Goal: Information Seeking & Learning: Compare options

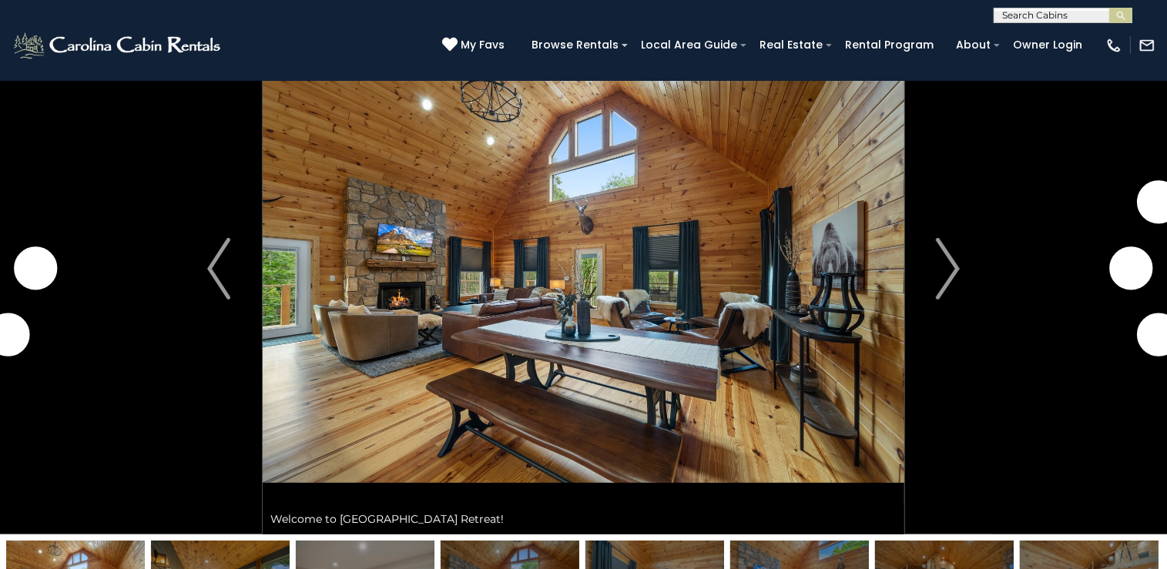
scroll to position [75, 0]
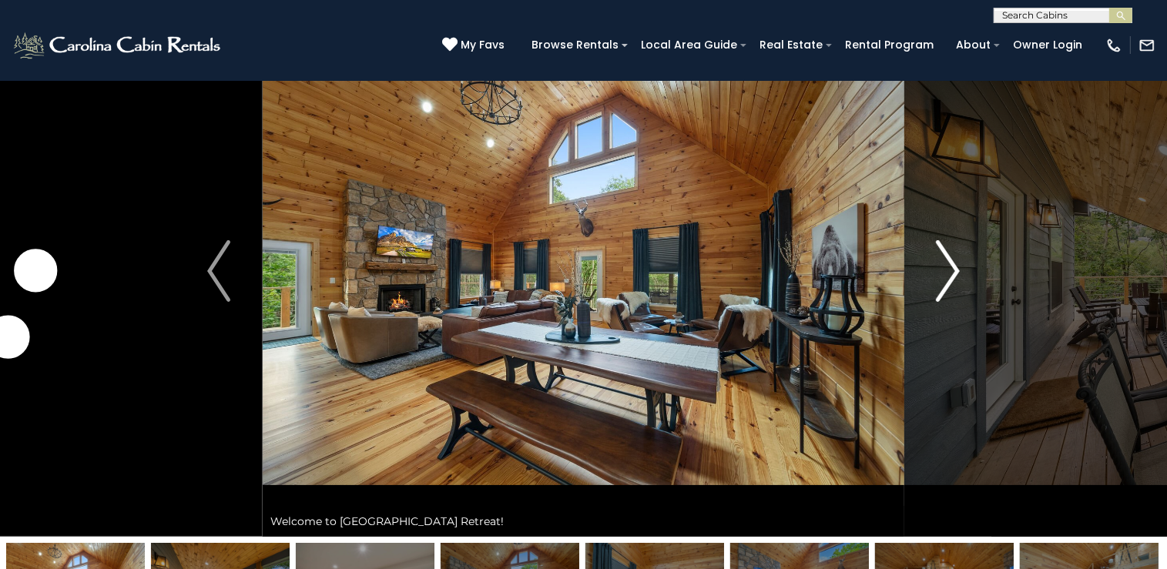
click at [949, 273] on img "Next" at bounding box center [948, 271] width 23 height 62
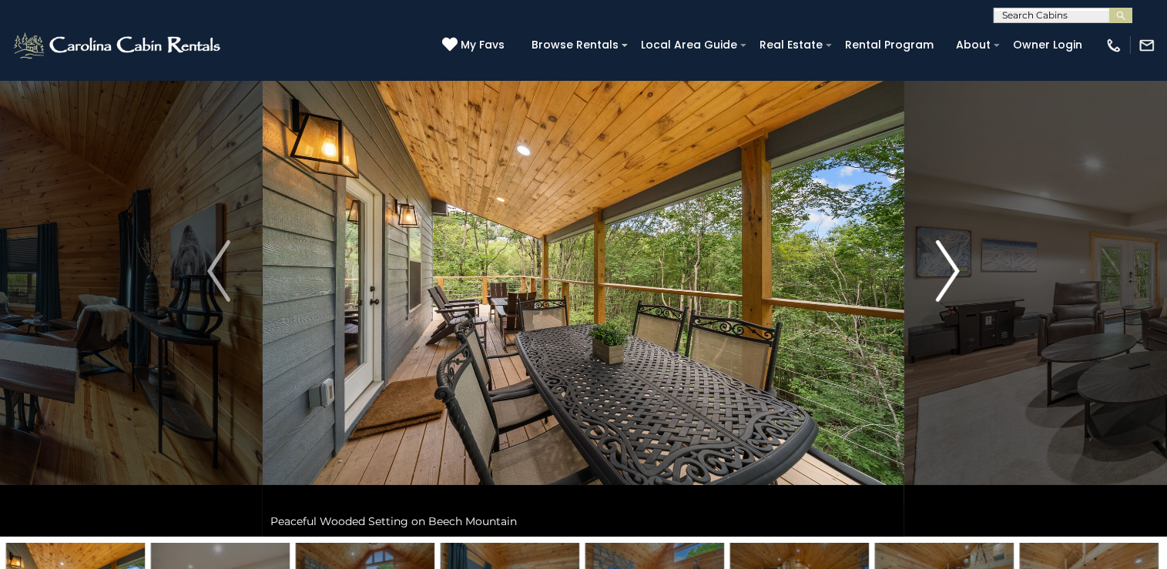
click at [949, 273] on img "Next" at bounding box center [948, 271] width 23 height 62
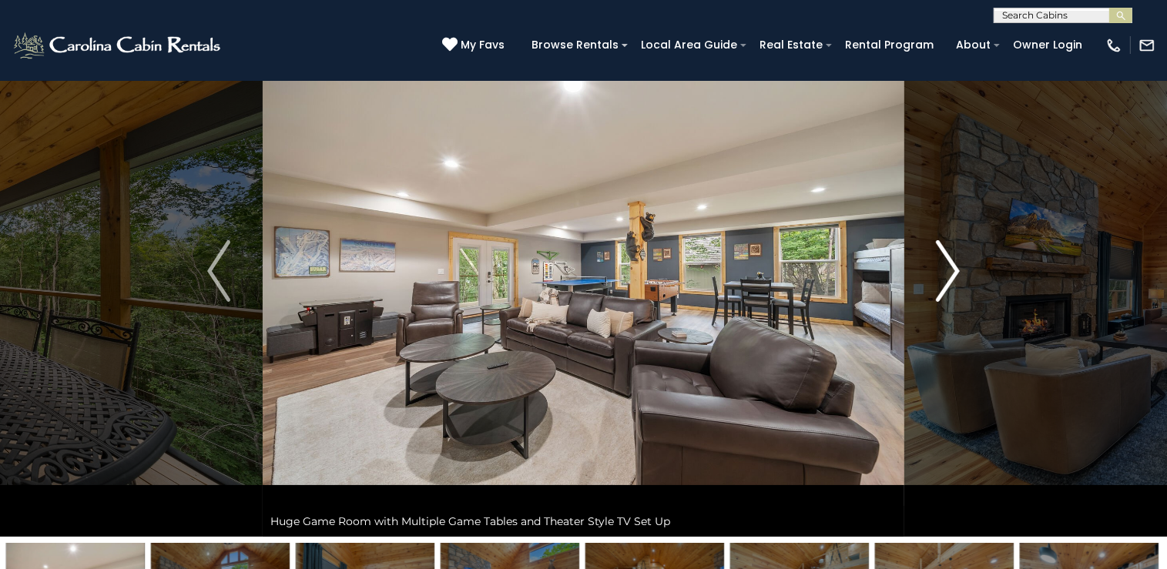
click at [949, 273] on img "Next" at bounding box center [948, 271] width 23 height 62
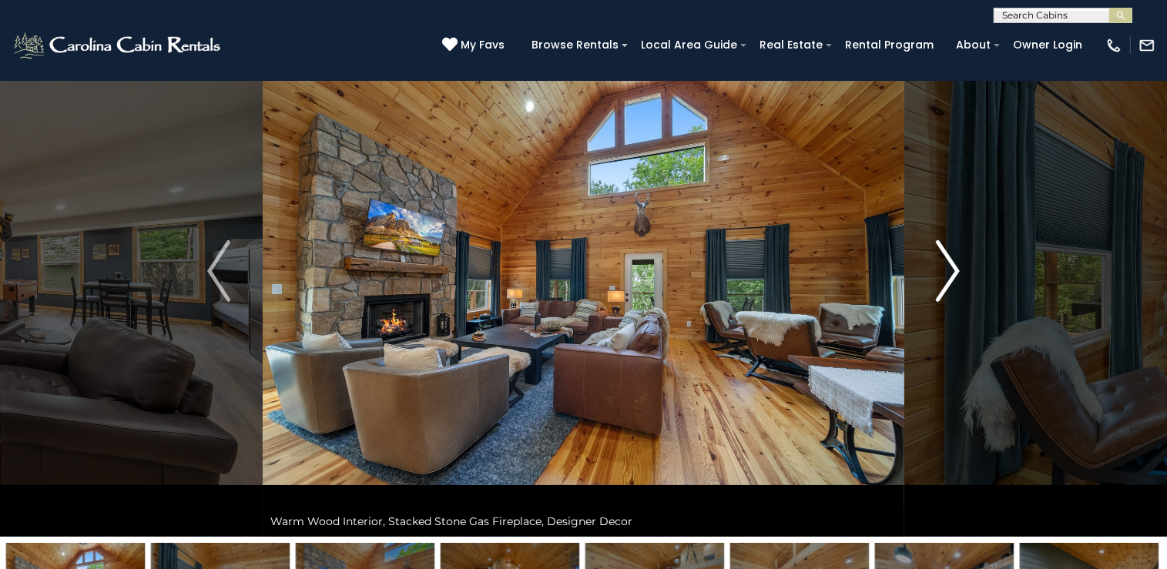
click at [949, 273] on img "Next" at bounding box center [948, 271] width 23 height 62
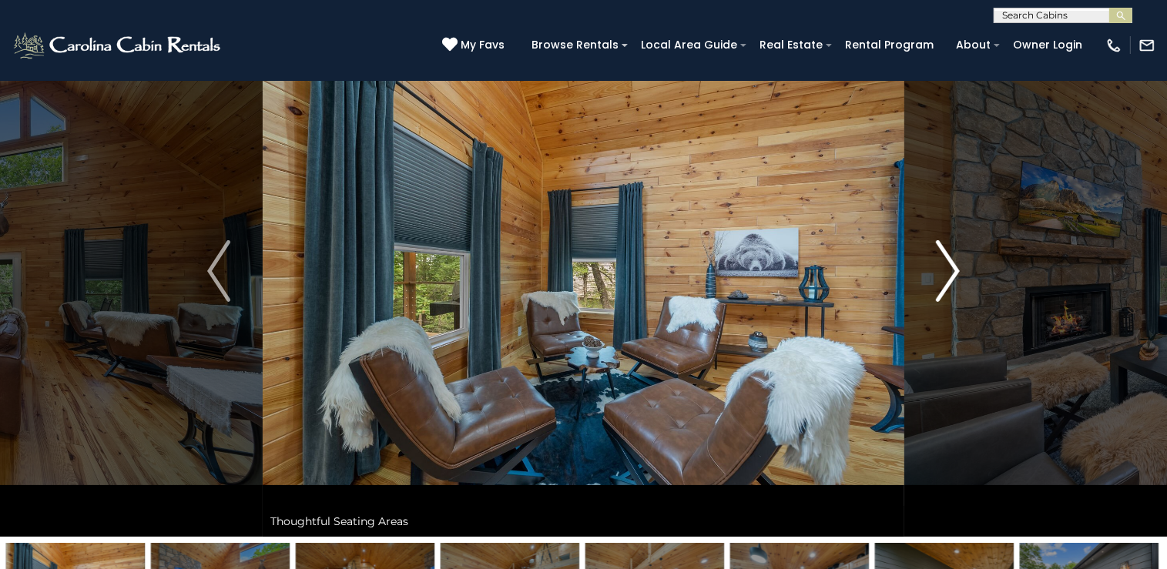
click at [948, 276] on img "Next" at bounding box center [948, 271] width 23 height 62
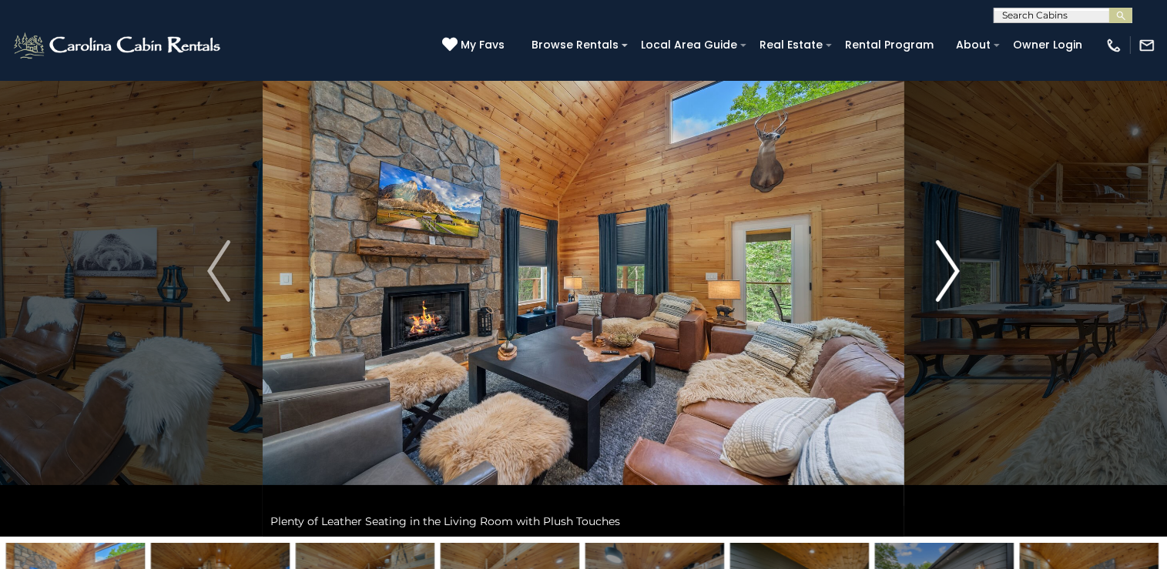
click at [948, 276] on img "Next" at bounding box center [948, 271] width 23 height 62
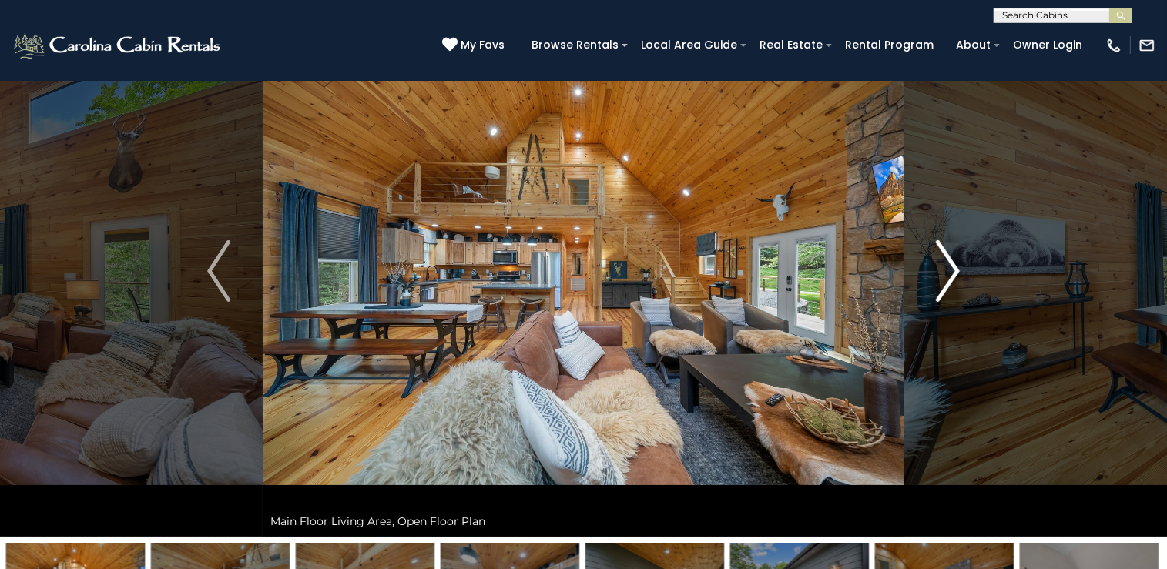
click at [948, 276] on img "Next" at bounding box center [948, 271] width 23 height 62
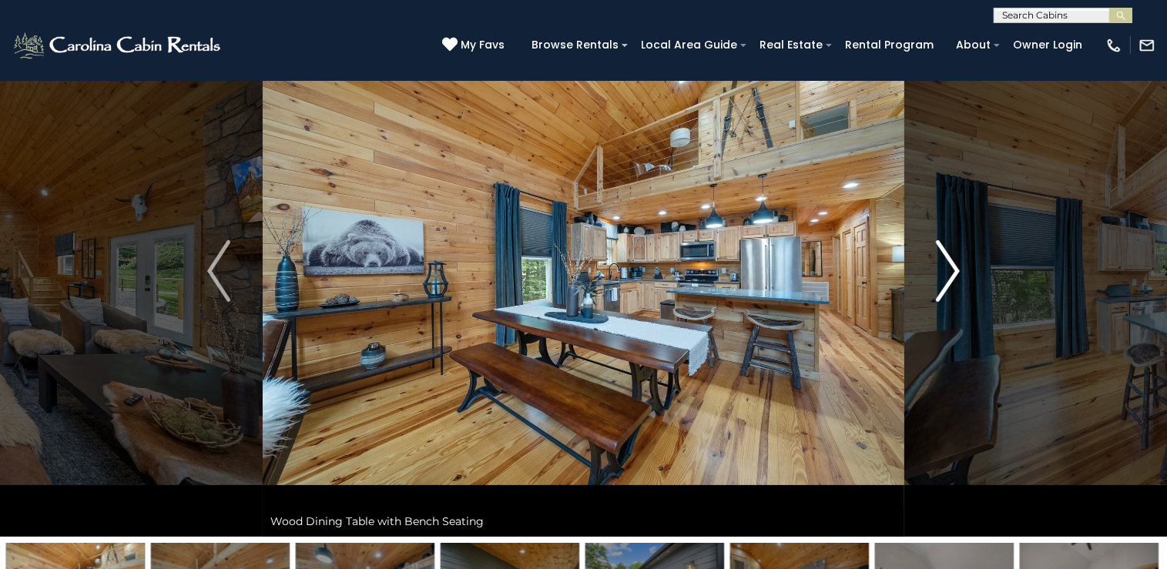
click at [948, 277] on img "Next" at bounding box center [948, 271] width 23 height 62
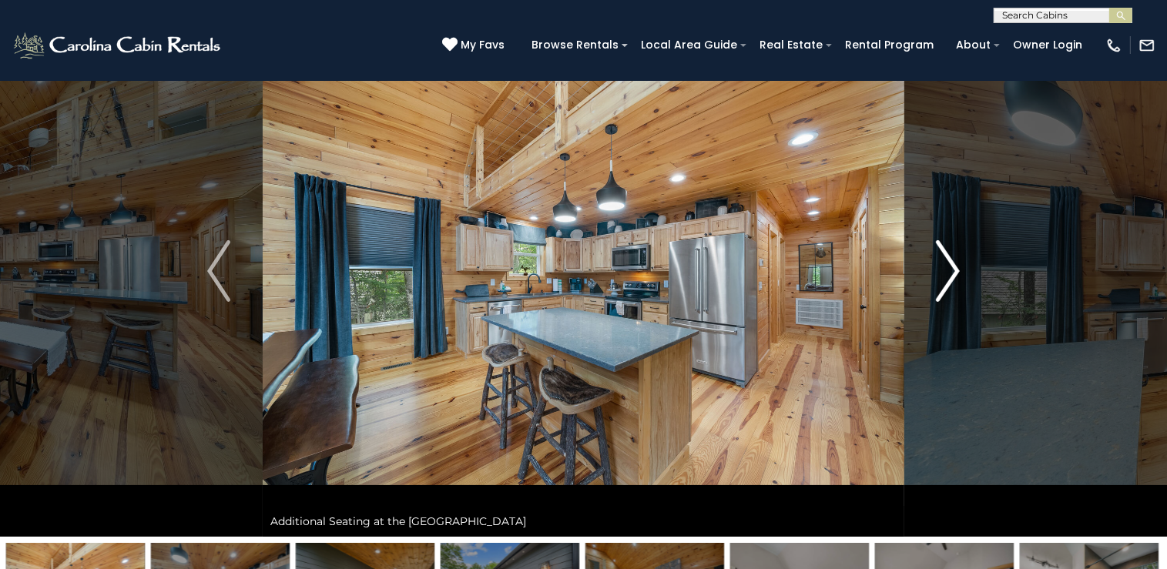
click at [948, 277] on img "Next" at bounding box center [948, 271] width 23 height 62
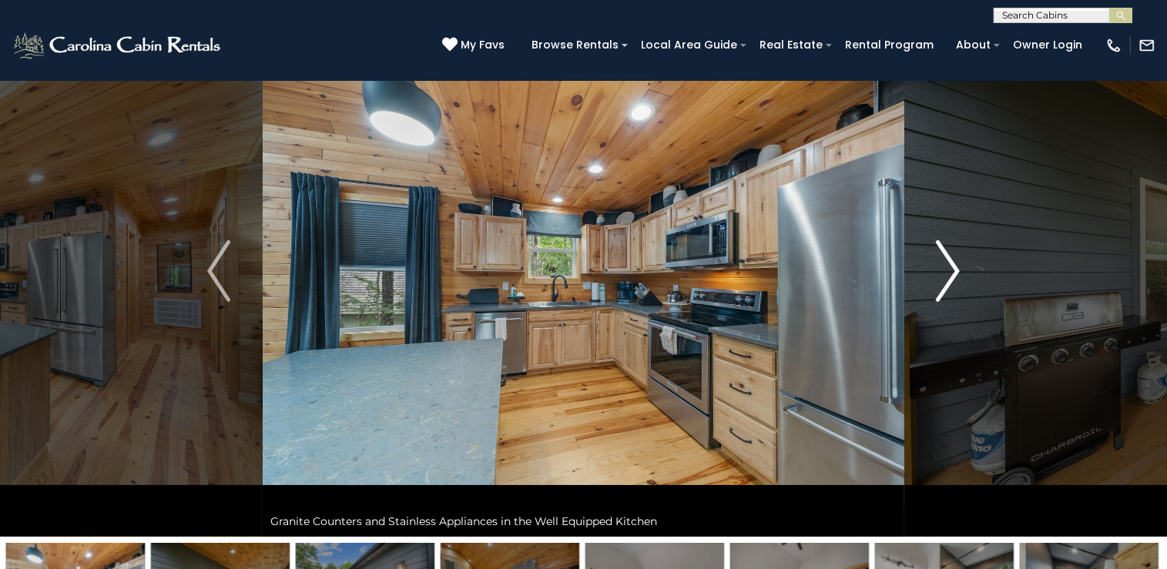
click at [948, 279] on img "Next" at bounding box center [948, 271] width 23 height 62
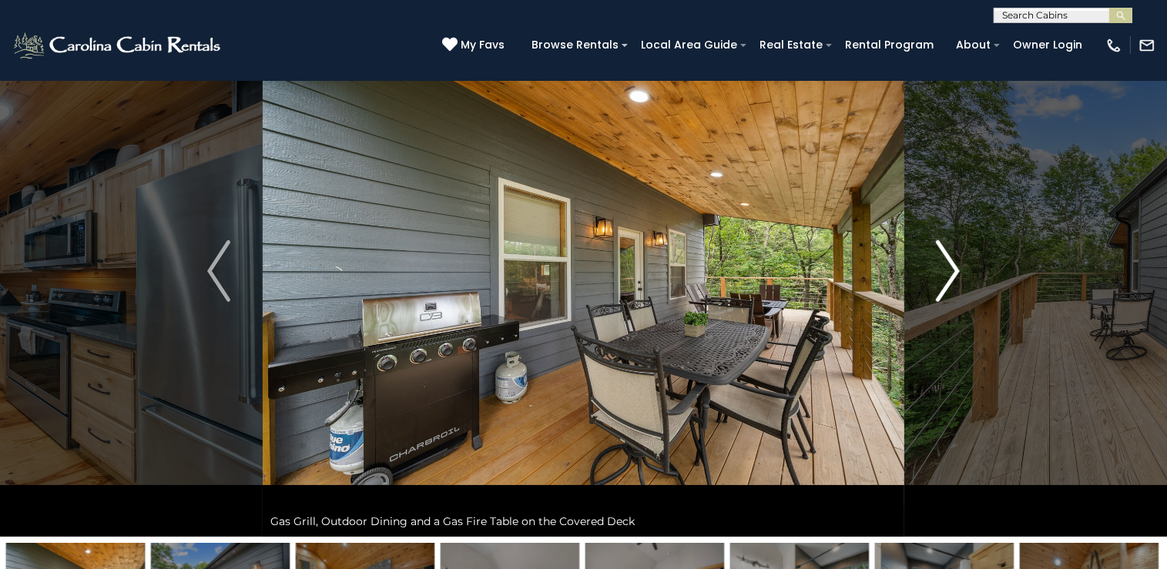
click at [948, 280] on img "Next" at bounding box center [948, 271] width 23 height 62
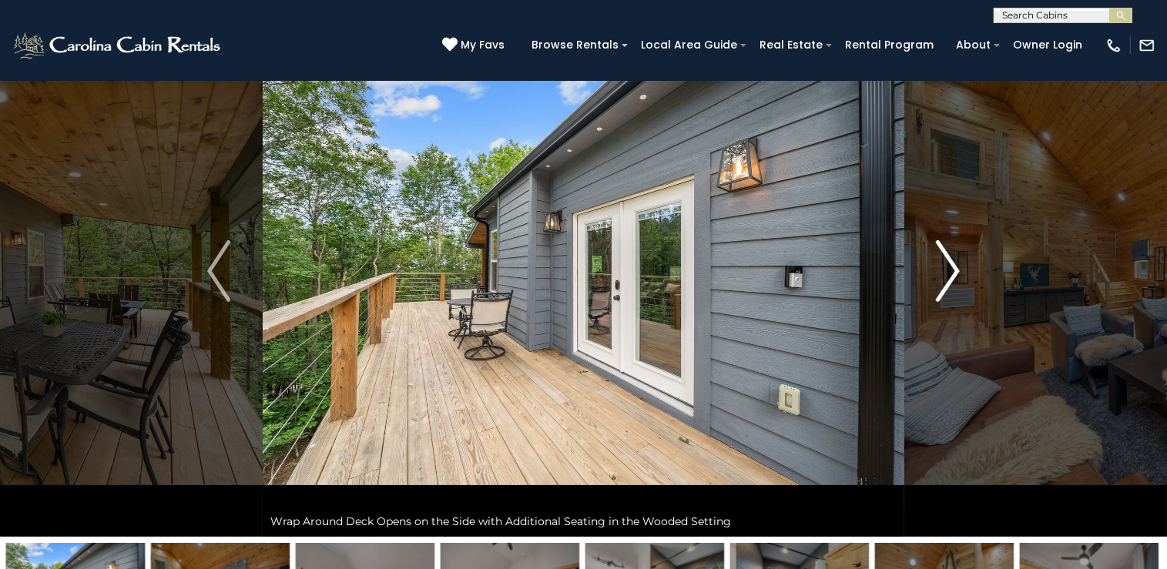
click at [948, 281] on img "Next" at bounding box center [948, 271] width 23 height 62
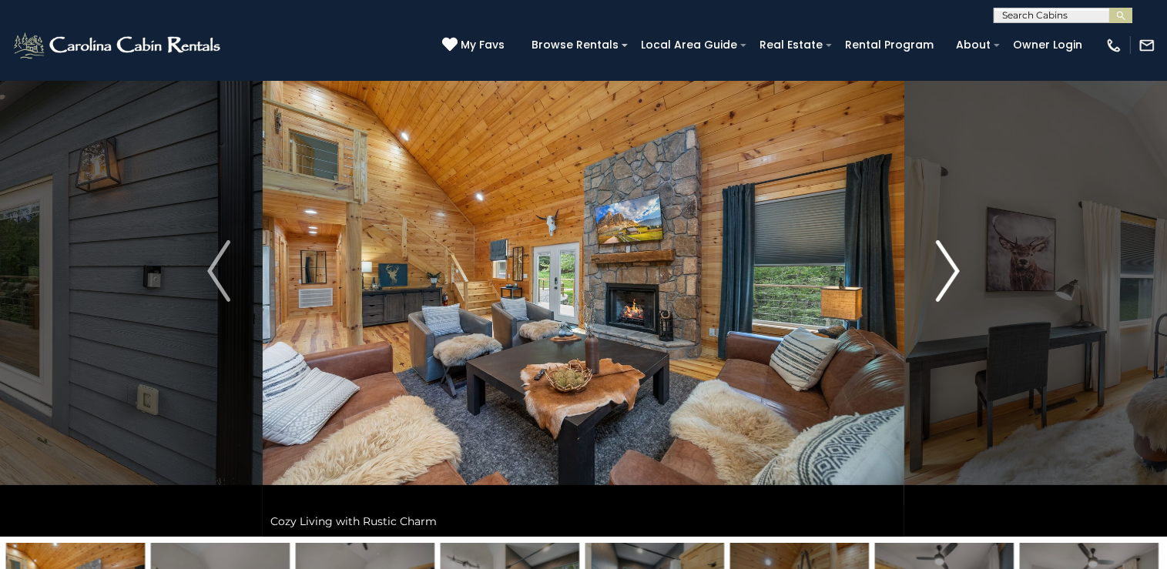
click at [947, 284] on img "Next" at bounding box center [948, 271] width 23 height 62
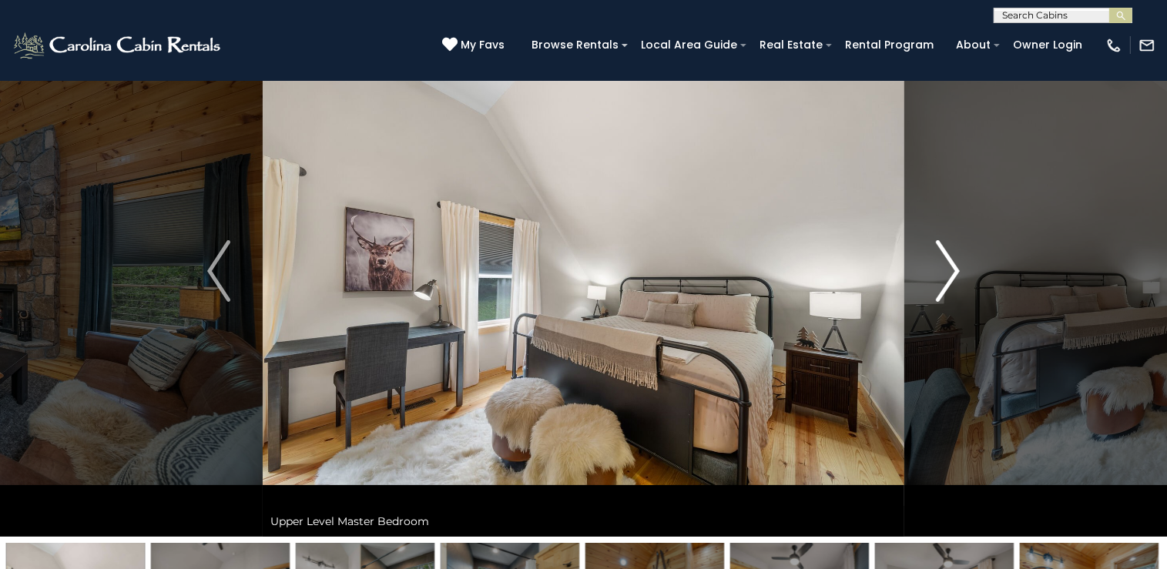
click at [947, 284] on img "Next" at bounding box center [948, 271] width 23 height 62
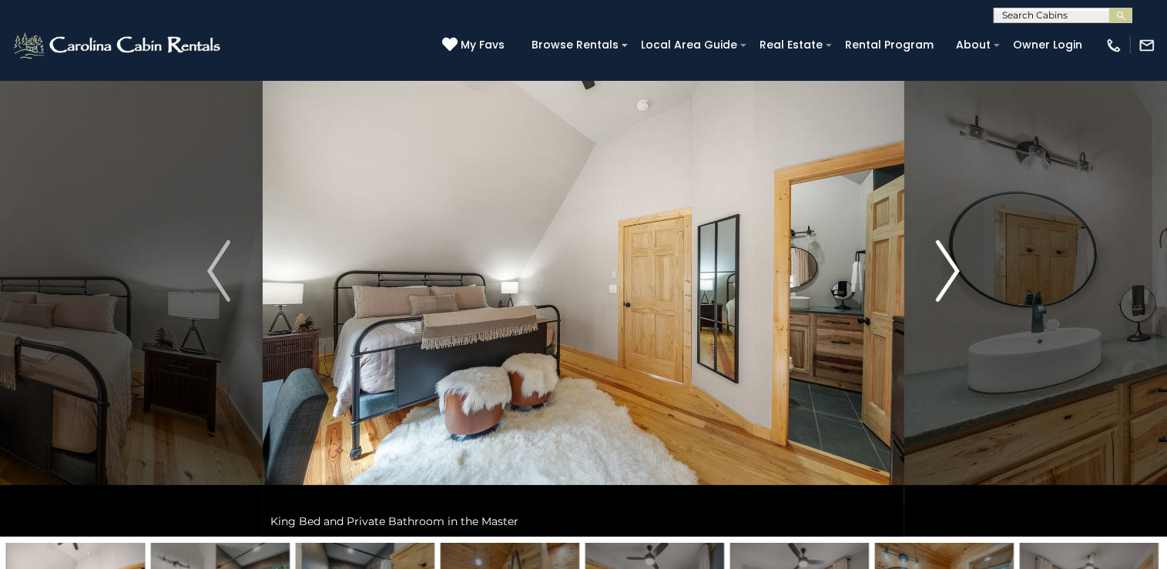
click at [947, 284] on img "Next" at bounding box center [948, 271] width 23 height 62
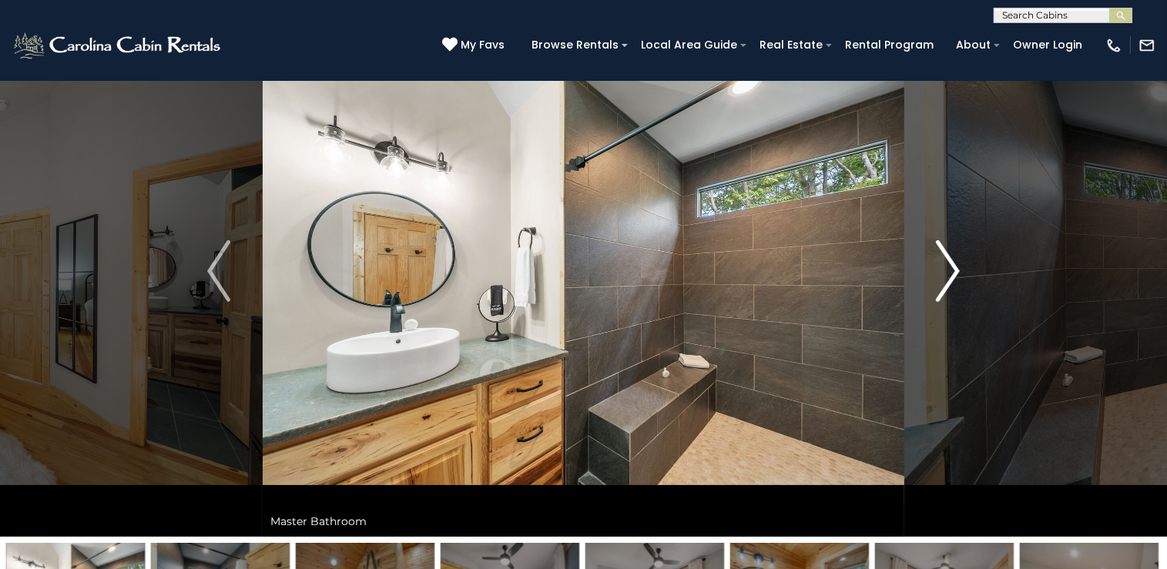
click at [947, 284] on img "Next" at bounding box center [948, 271] width 23 height 62
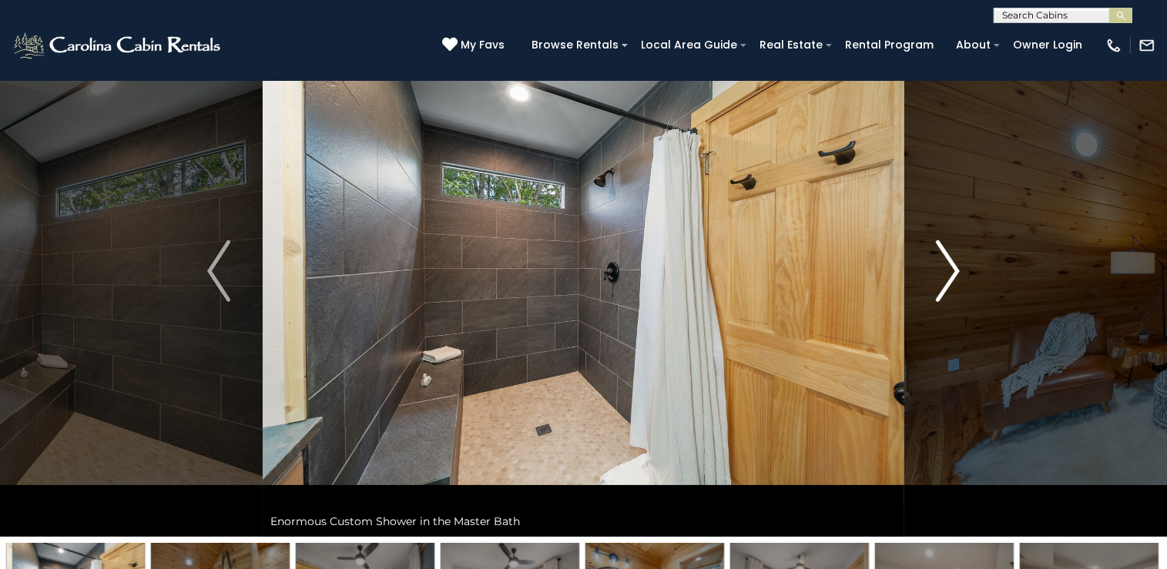
click at [947, 284] on img "Next" at bounding box center [948, 271] width 23 height 62
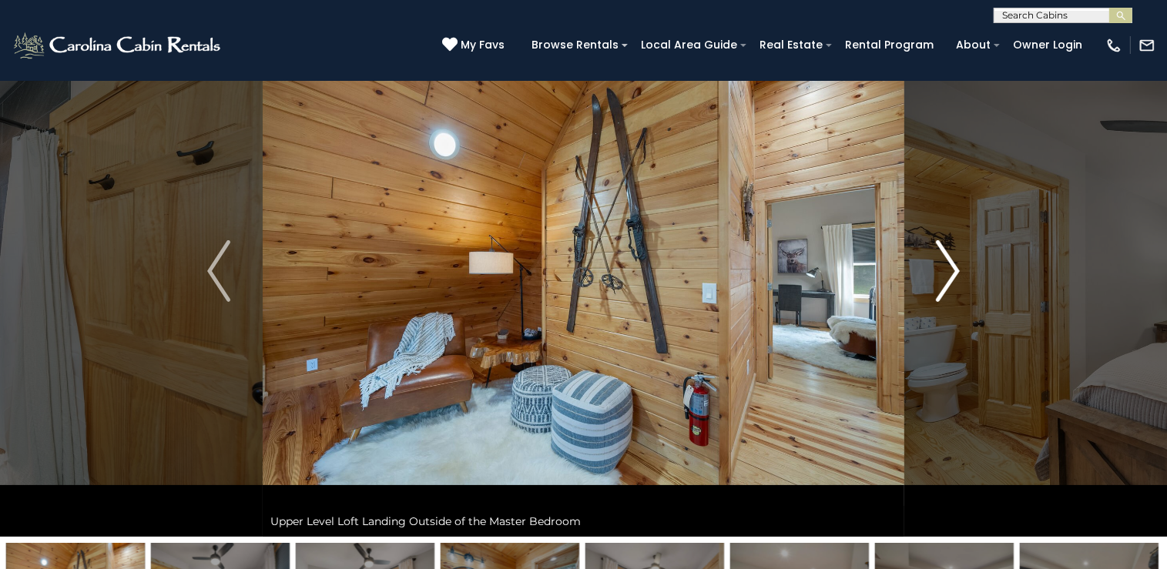
click at [947, 284] on img "Next" at bounding box center [948, 271] width 23 height 62
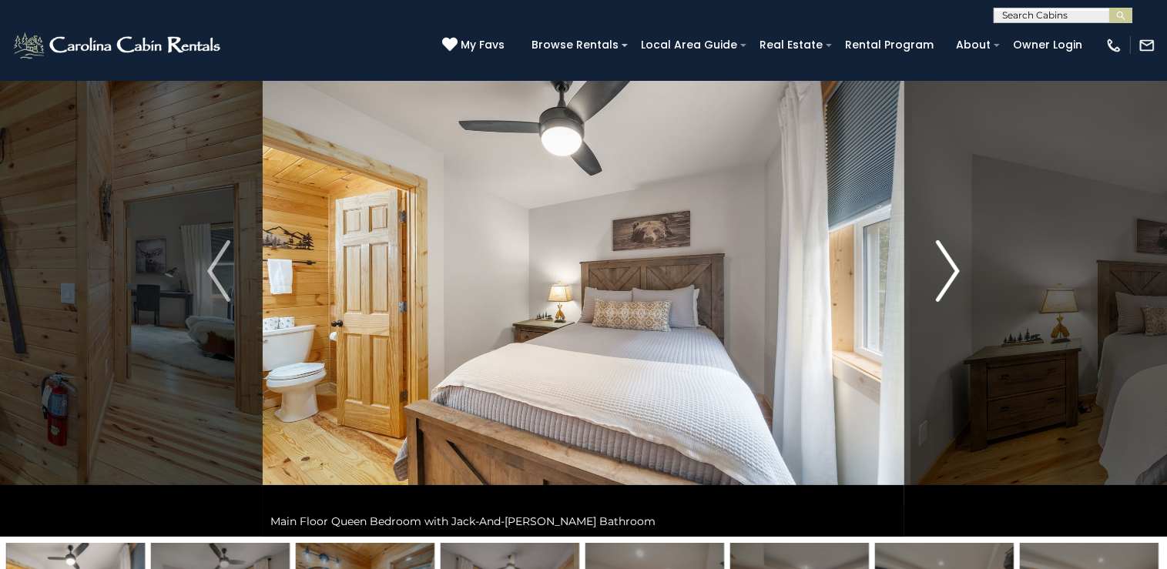
click at [947, 284] on img "Next" at bounding box center [948, 271] width 23 height 62
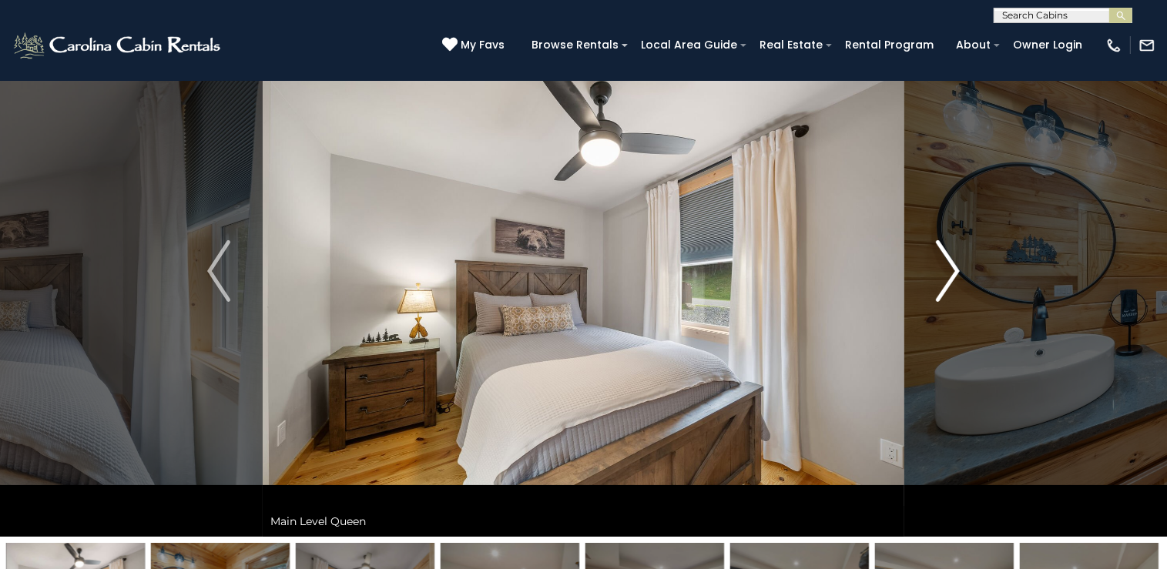
click at [947, 284] on img "Next" at bounding box center [948, 271] width 23 height 62
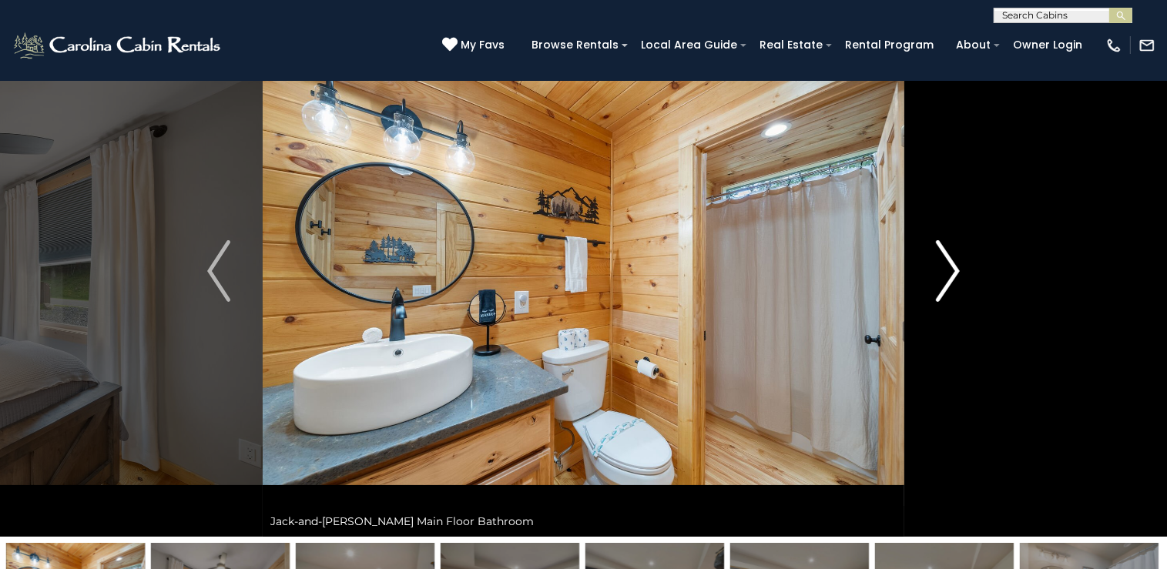
click at [947, 284] on img "Next" at bounding box center [948, 271] width 23 height 62
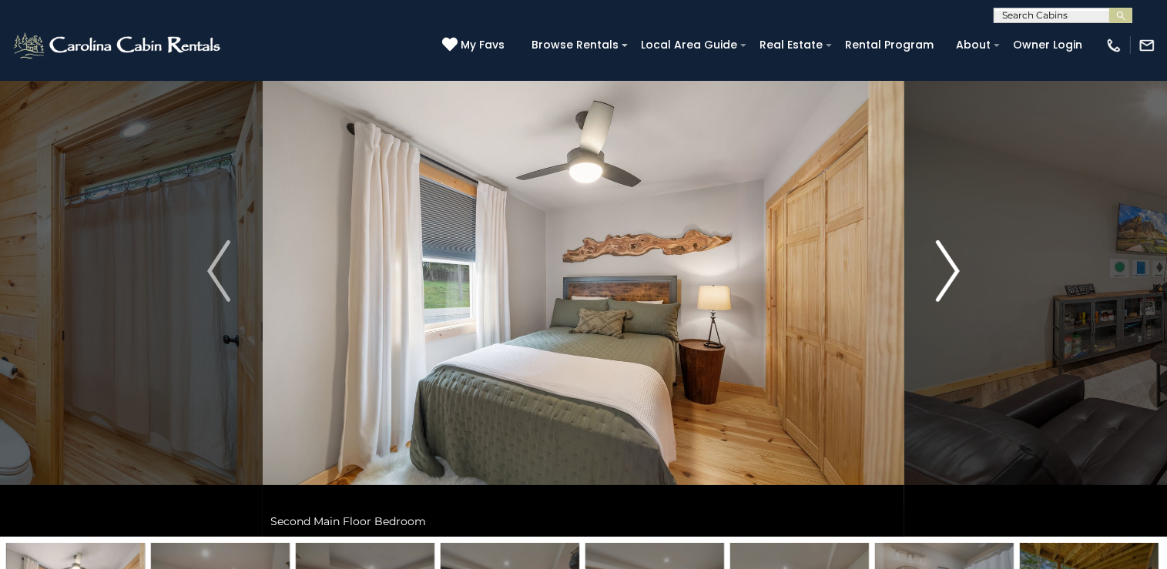
click at [947, 284] on img "Next" at bounding box center [948, 271] width 23 height 62
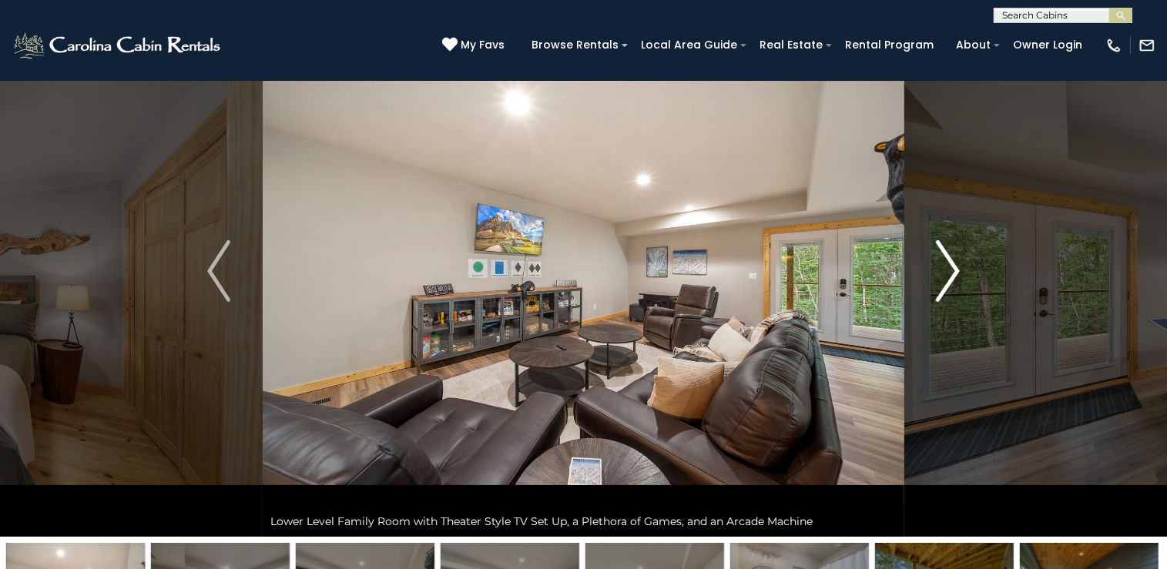
click at [947, 284] on img "Next" at bounding box center [948, 271] width 23 height 62
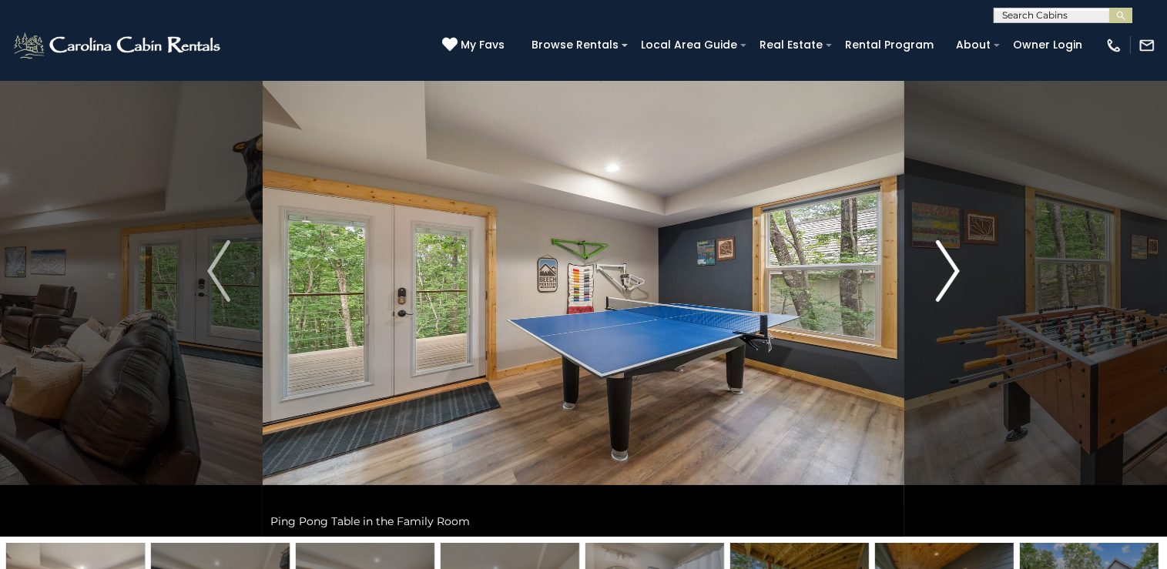
click at [947, 284] on img "Next" at bounding box center [948, 271] width 23 height 62
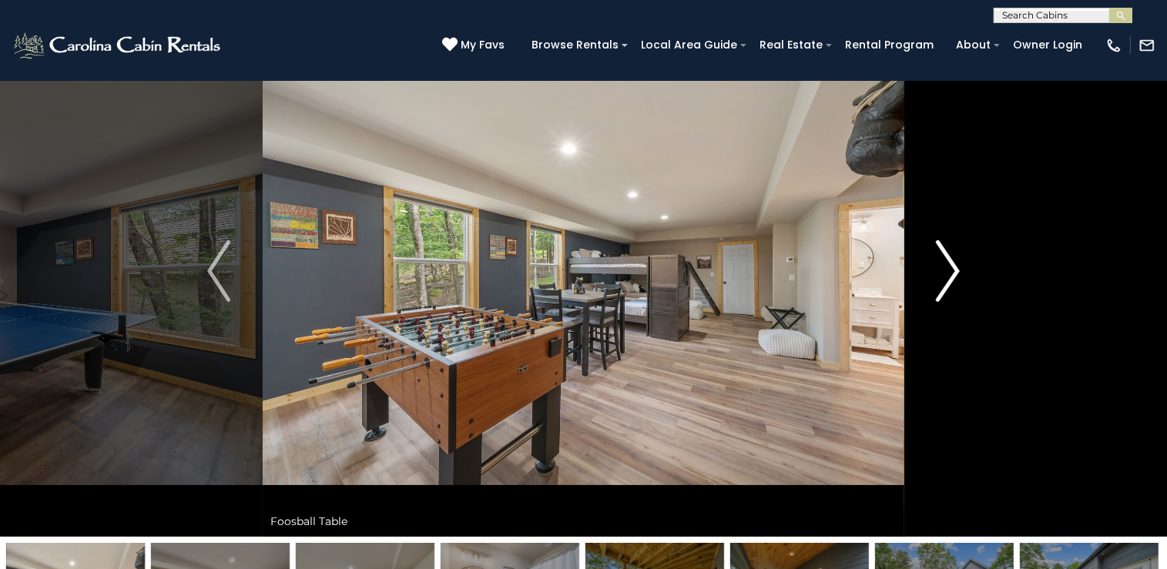
click at [947, 284] on img "Next" at bounding box center [948, 271] width 23 height 62
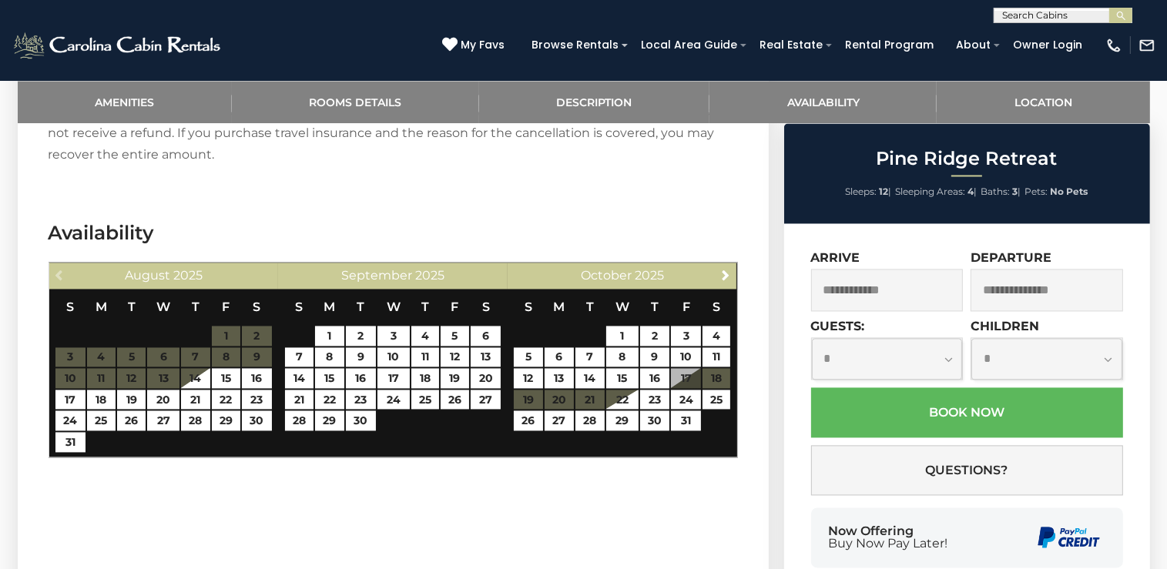
scroll to position [2973, 0]
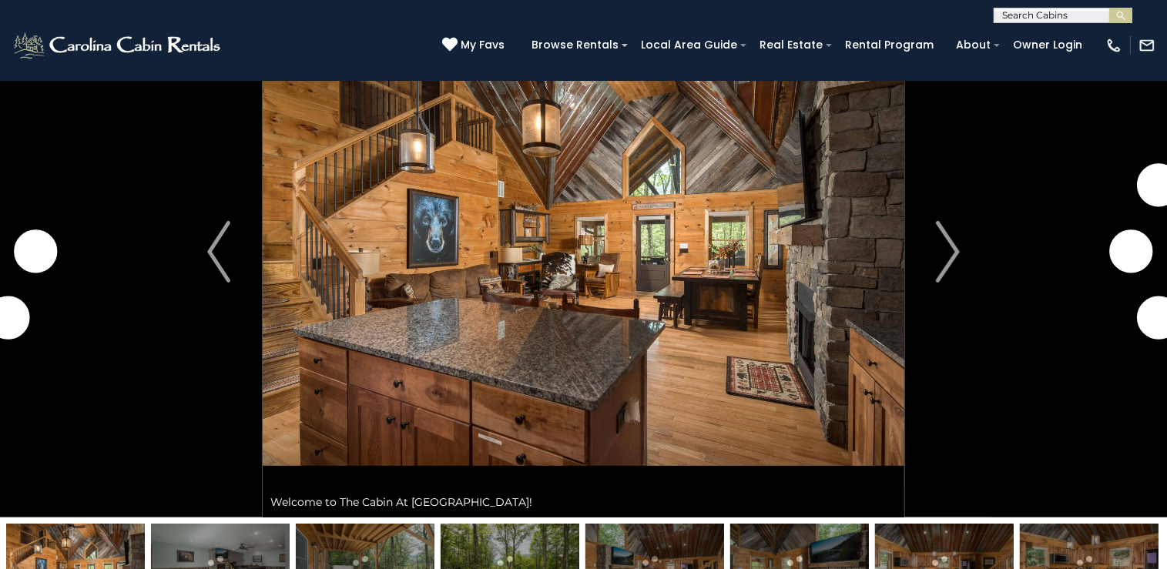
scroll to position [93, 0]
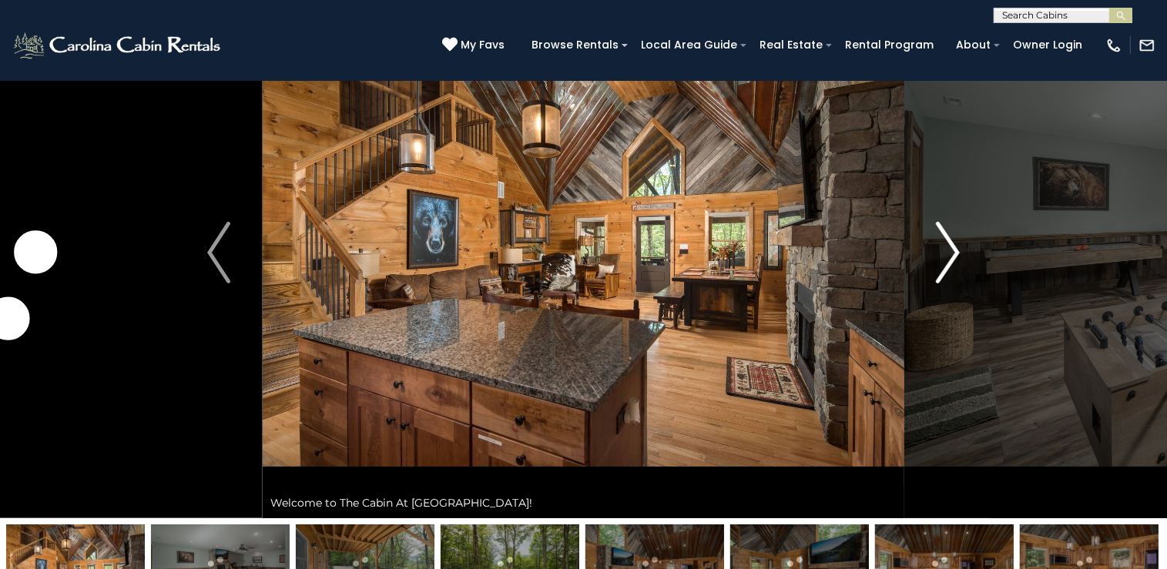
click at [950, 260] on img "Next" at bounding box center [948, 253] width 23 height 62
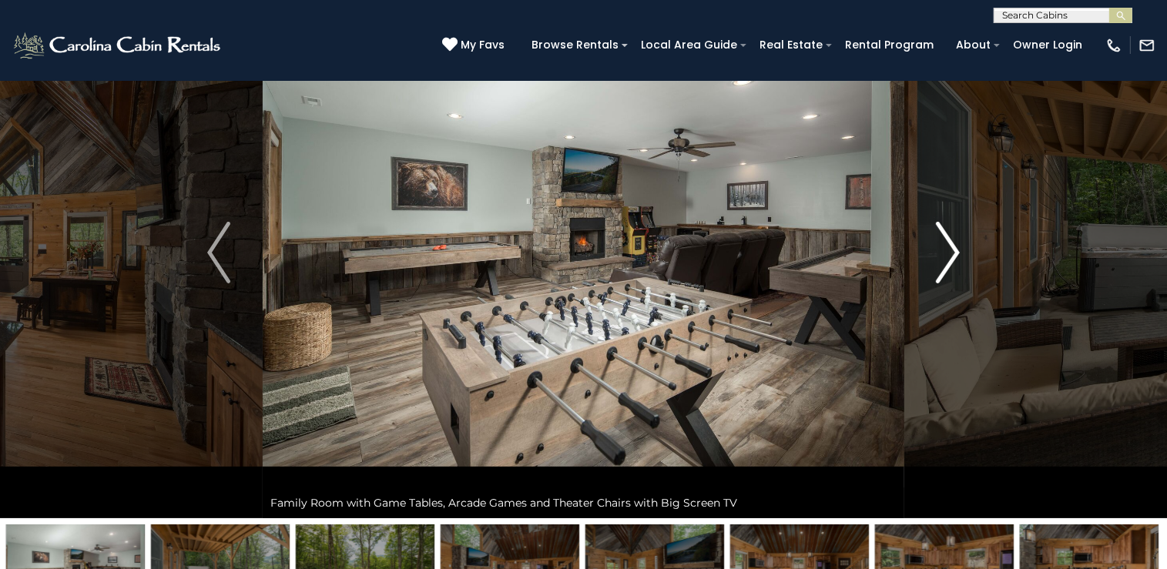
click at [950, 260] on img "Next" at bounding box center [948, 253] width 23 height 62
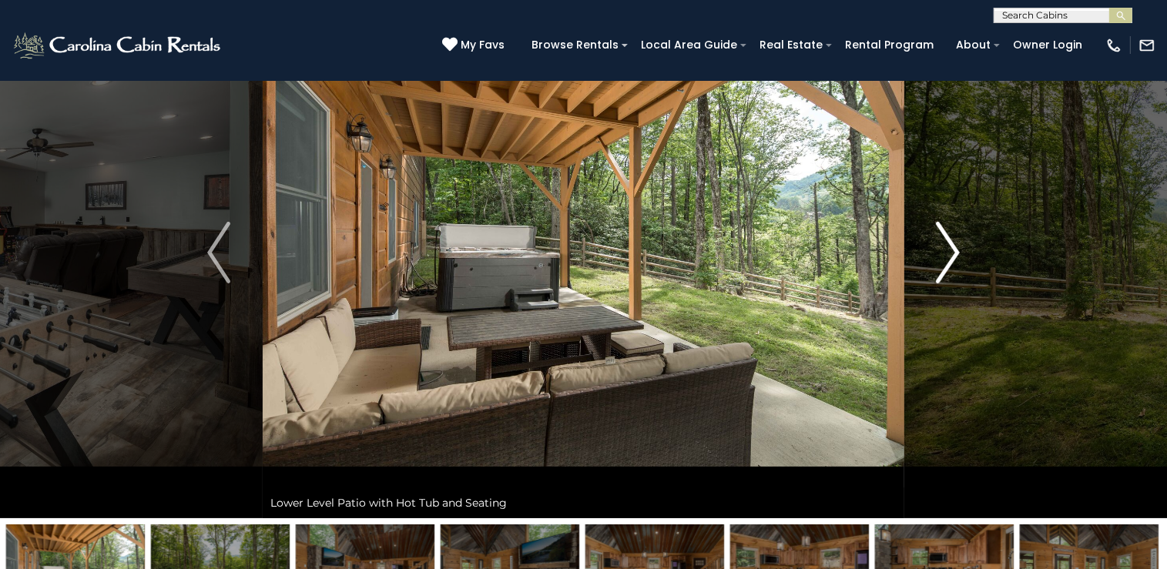
click at [950, 260] on img "Next" at bounding box center [948, 253] width 23 height 62
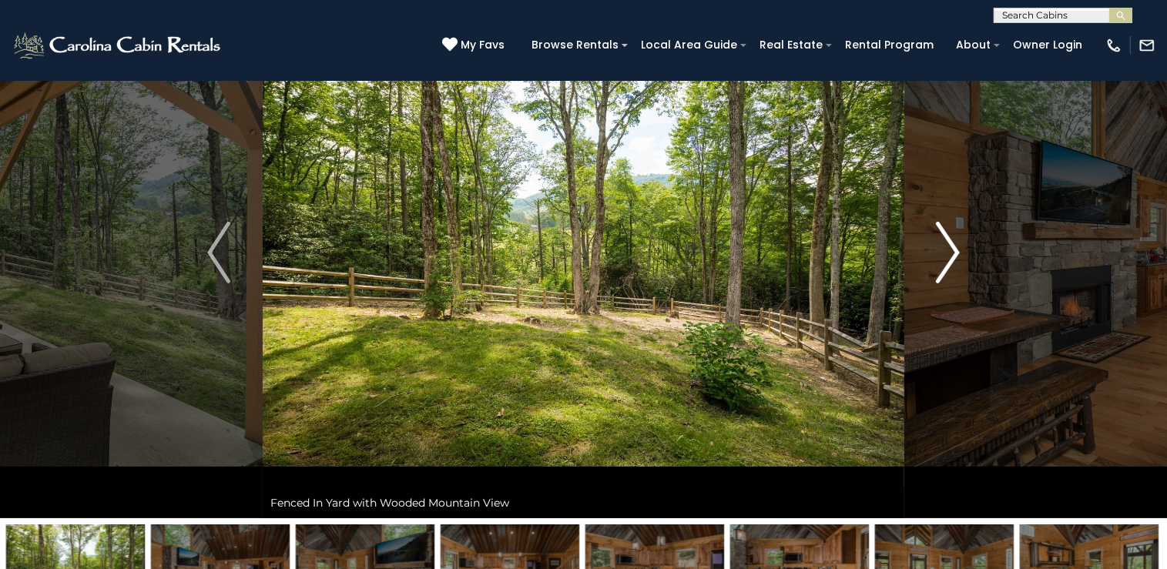
click at [950, 260] on img "Next" at bounding box center [948, 253] width 23 height 62
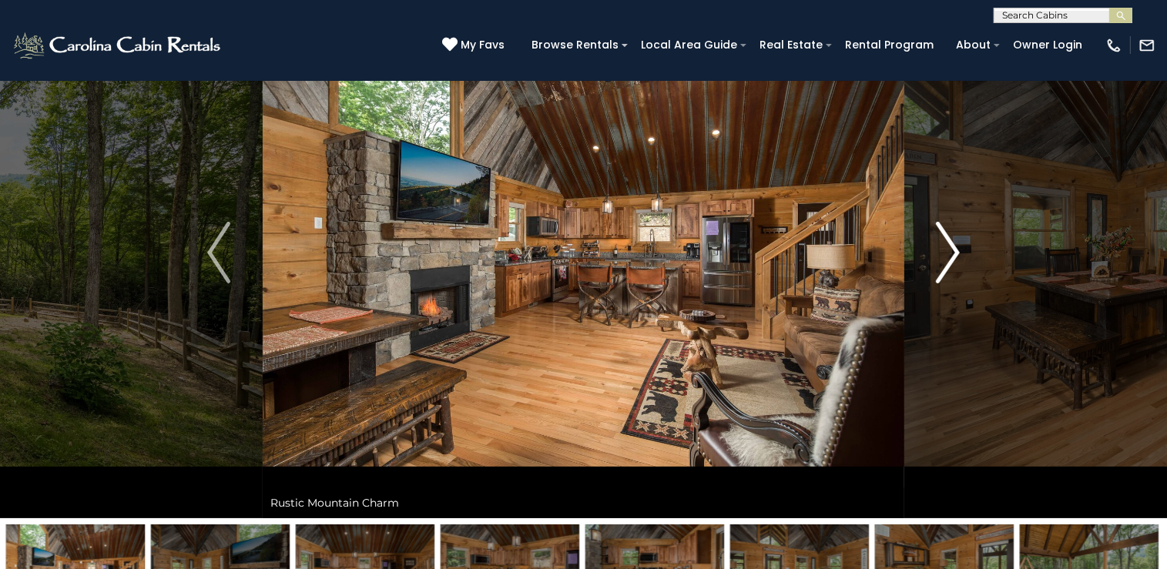
click at [950, 260] on img "Next" at bounding box center [948, 253] width 23 height 62
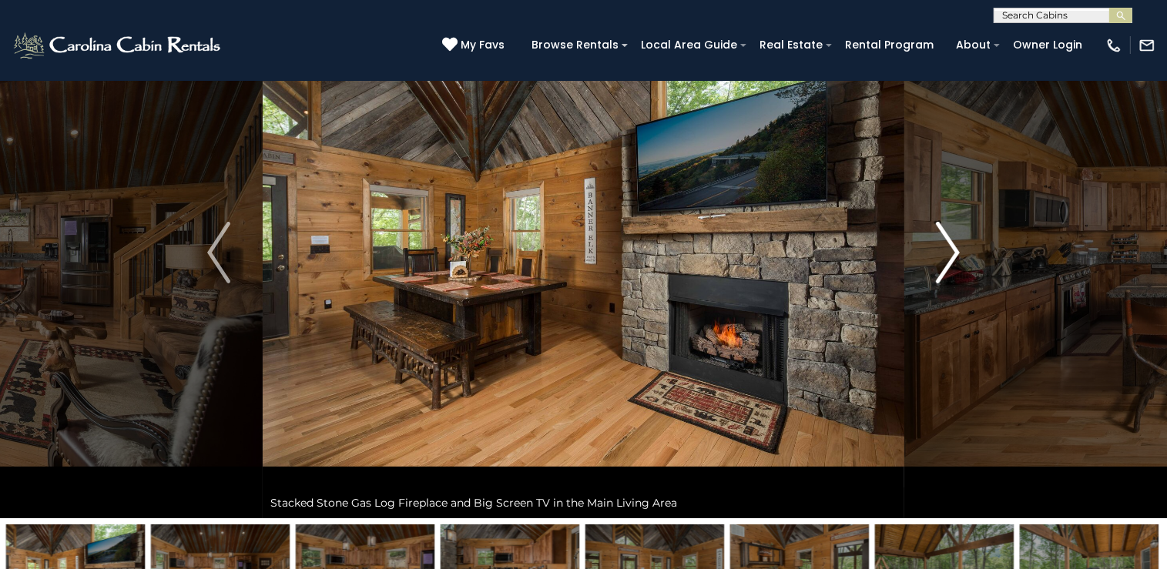
click at [950, 260] on img "Next" at bounding box center [948, 253] width 23 height 62
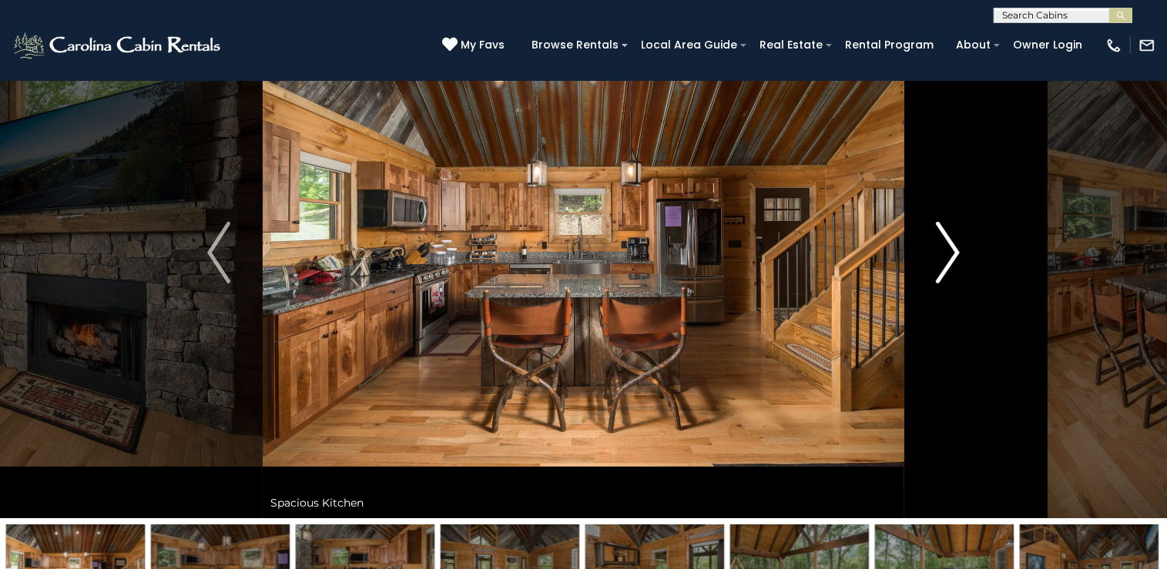
click at [950, 260] on img "Next" at bounding box center [948, 253] width 23 height 62
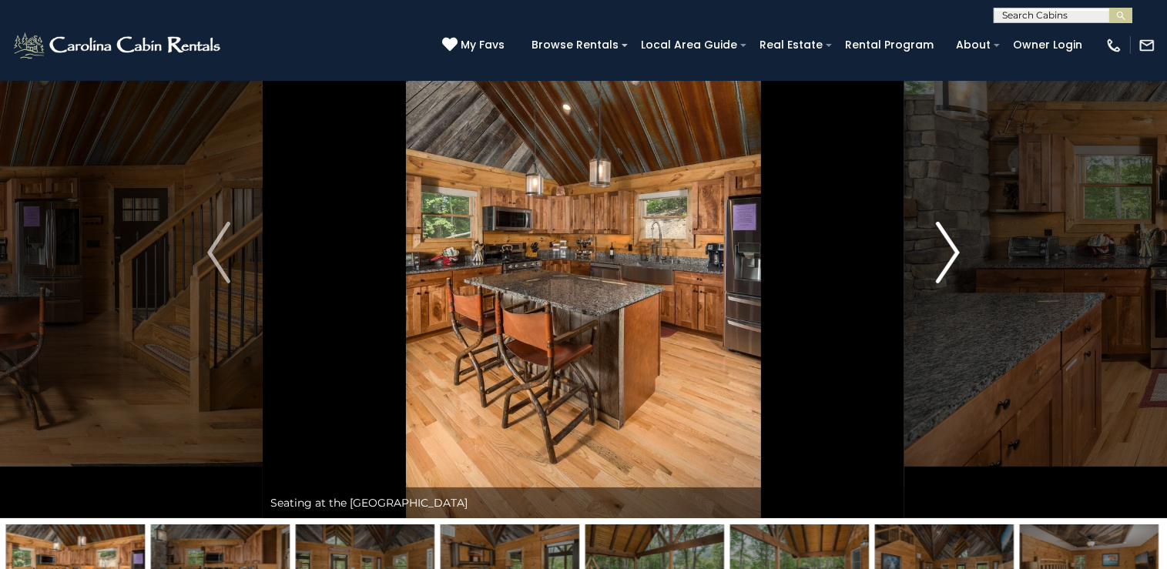
click at [950, 260] on img "Next" at bounding box center [948, 253] width 23 height 62
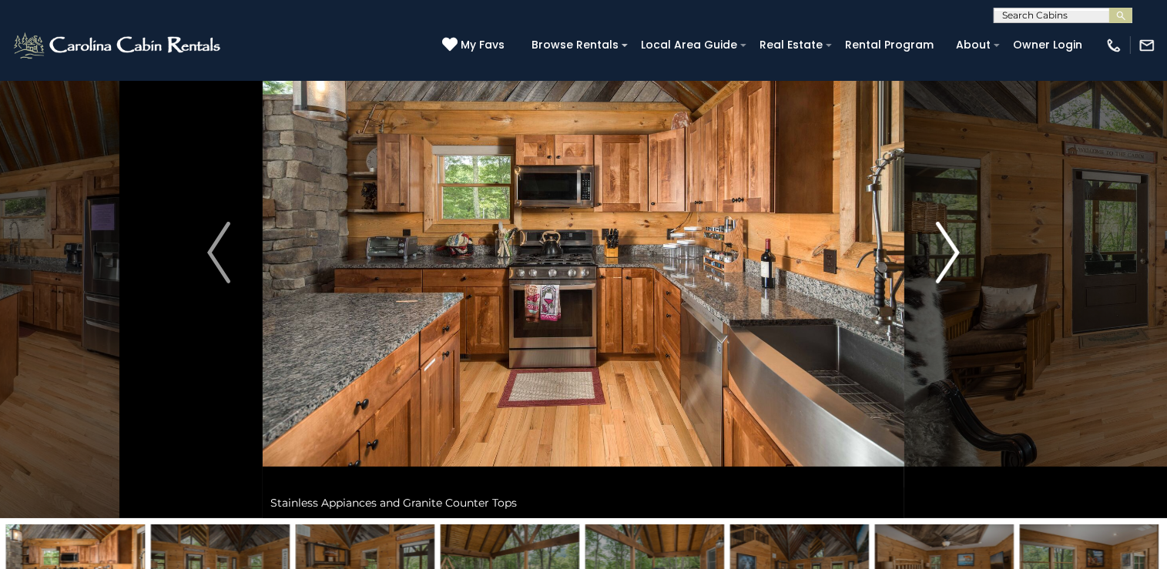
click at [950, 260] on img "Next" at bounding box center [948, 253] width 23 height 62
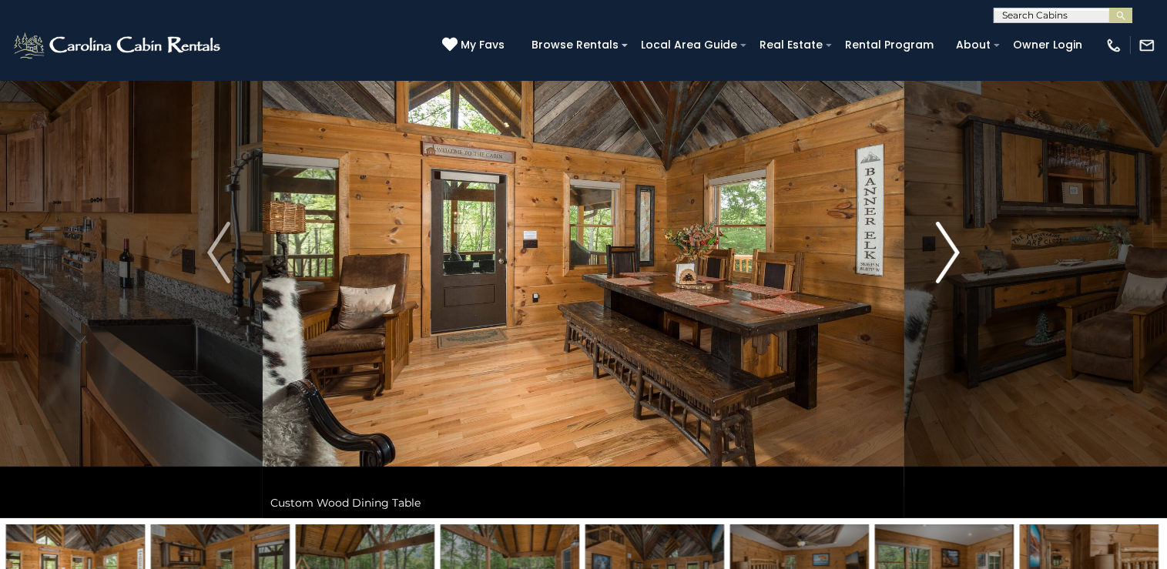
click at [950, 260] on img "Next" at bounding box center [948, 253] width 23 height 62
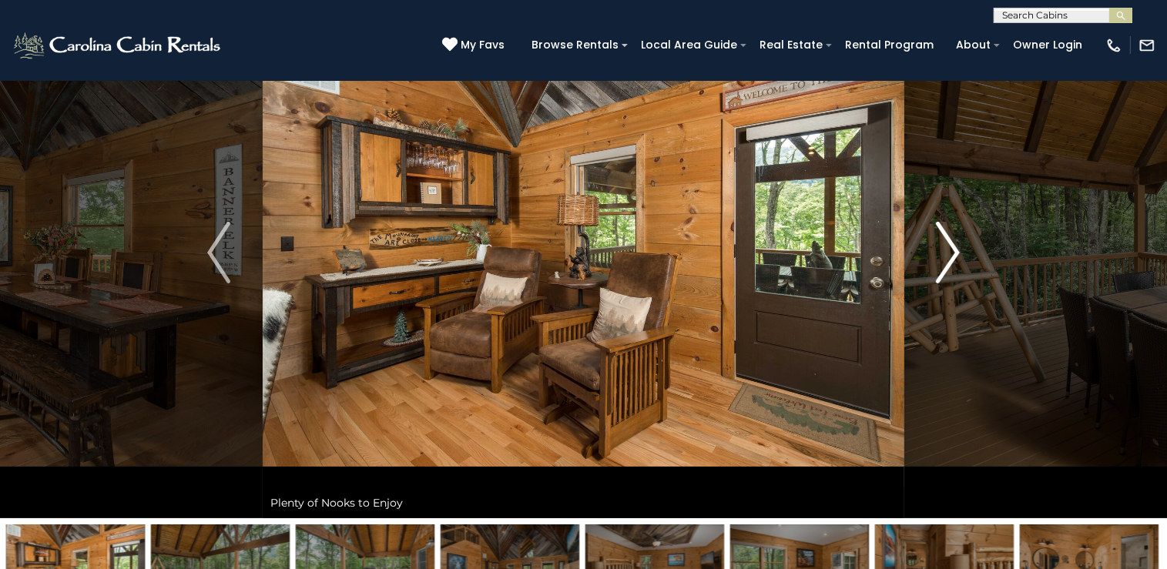
click at [950, 260] on img "Next" at bounding box center [948, 253] width 23 height 62
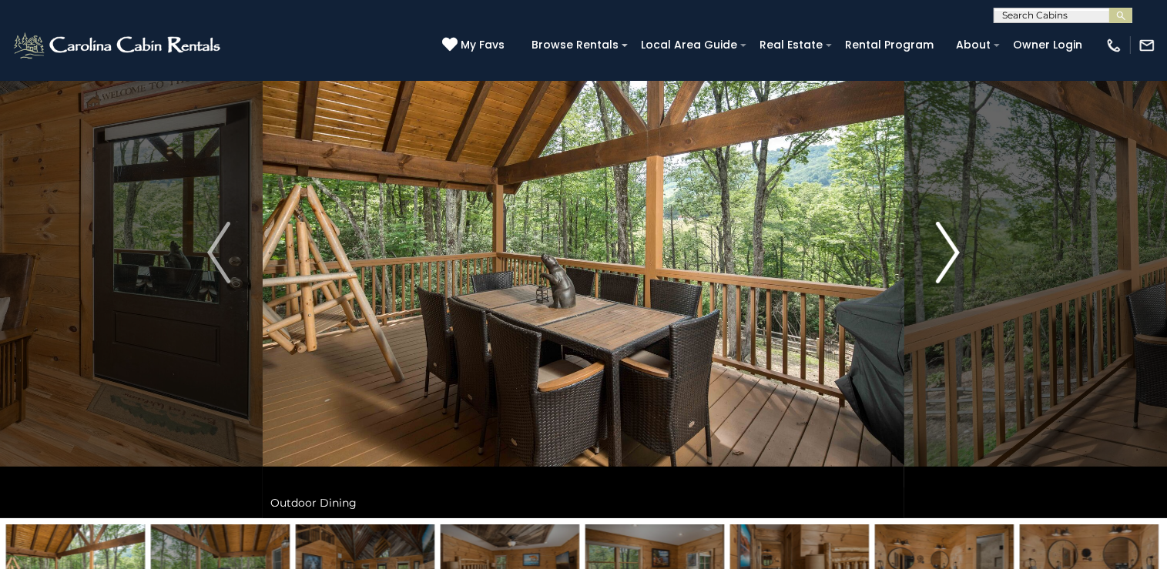
click at [950, 260] on img "Next" at bounding box center [948, 253] width 23 height 62
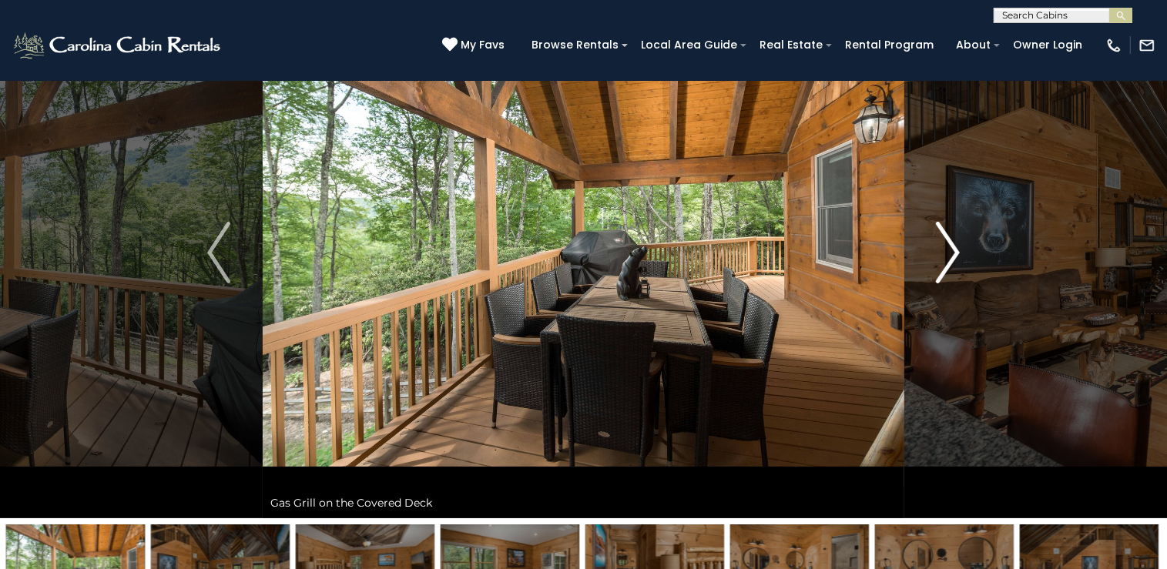
click at [950, 260] on img "Next" at bounding box center [948, 253] width 23 height 62
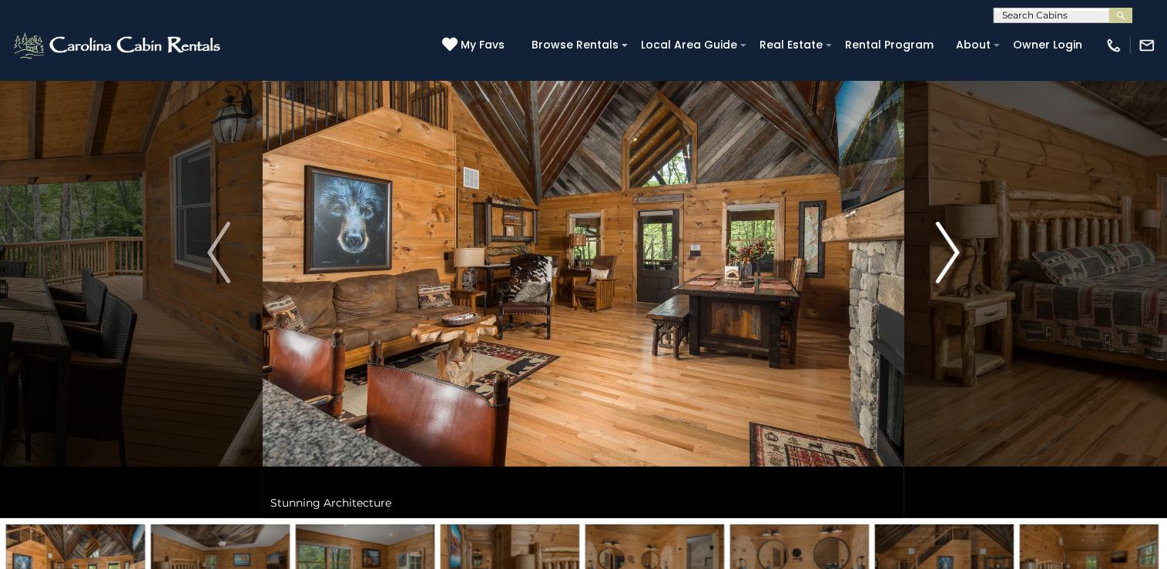
click at [950, 260] on img "Next" at bounding box center [948, 253] width 23 height 62
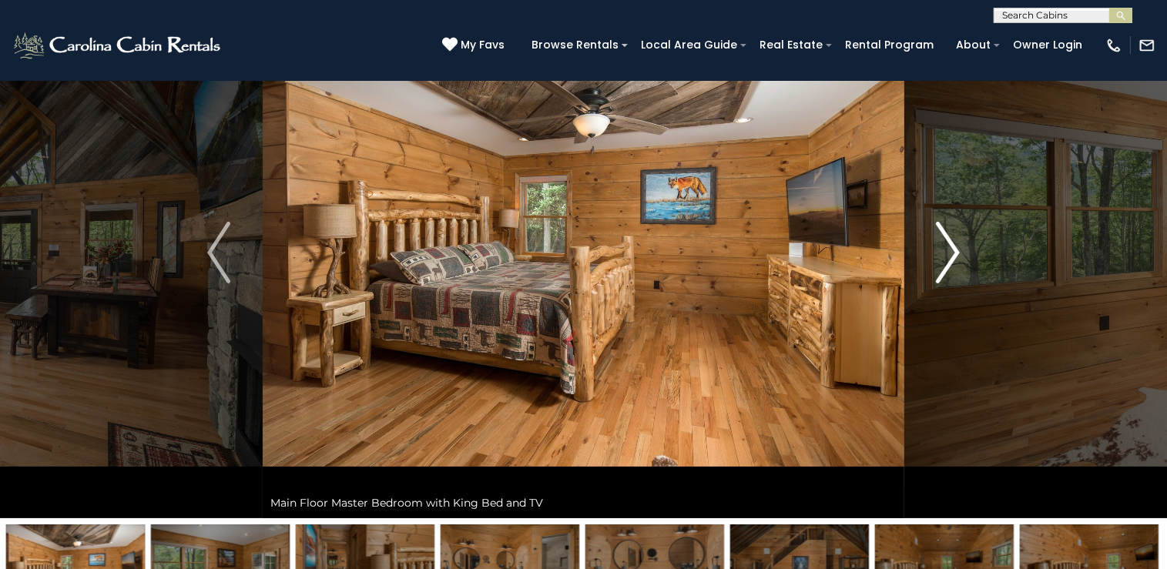
click at [950, 260] on img "Next" at bounding box center [948, 253] width 23 height 62
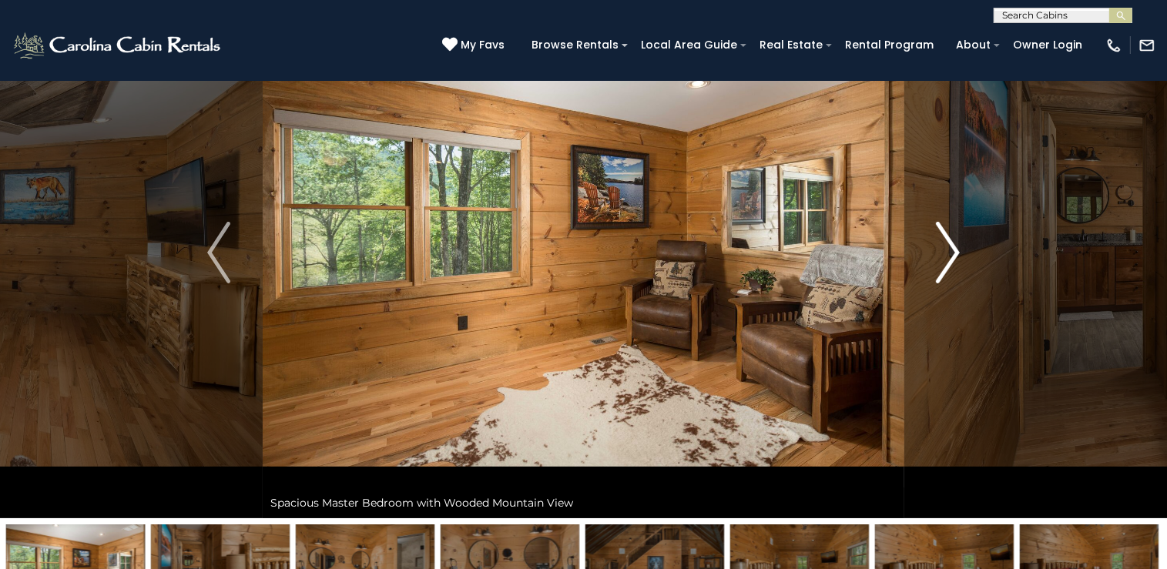
click at [950, 260] on img "Next" at bounding box center [948, 253] width 23 height 62
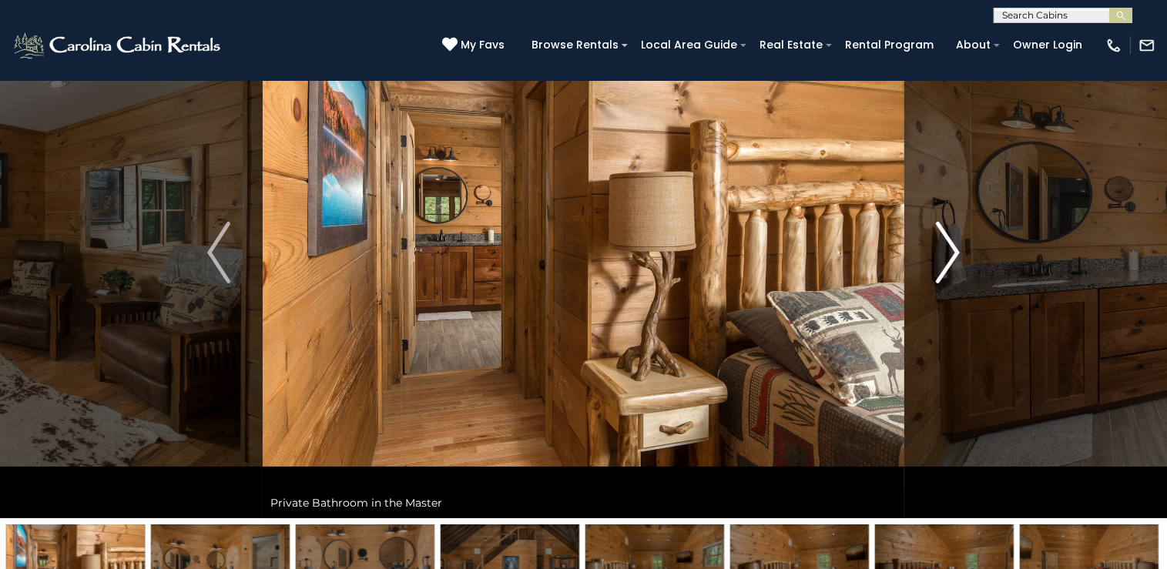
click at [950, 260] on img "Next" at bounding box center [948, 253] width 23 height 62
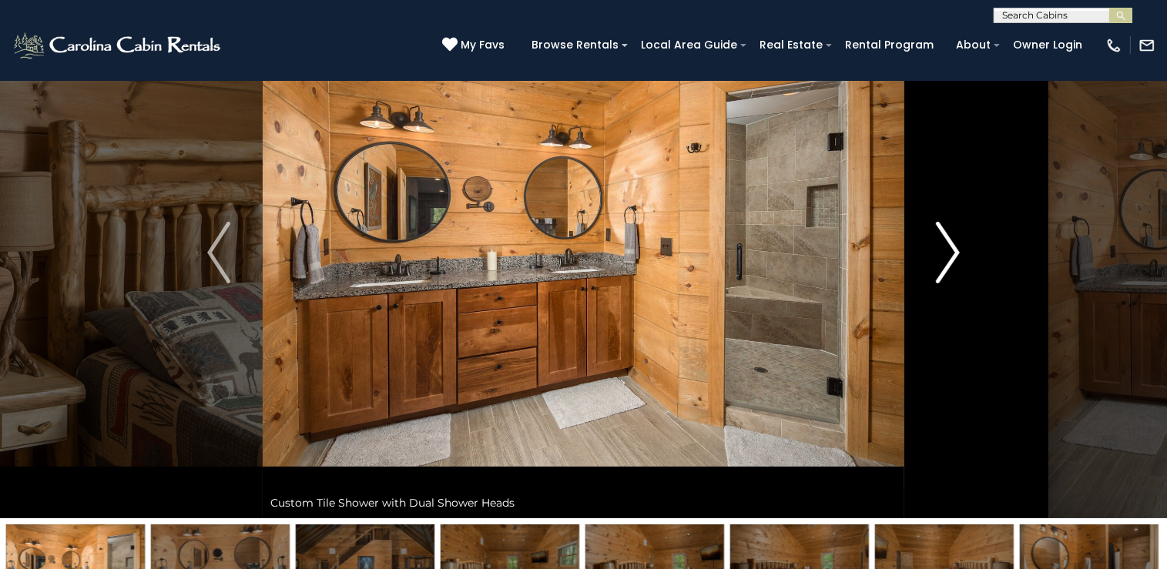
click at [950, 260] on img "Next" at bounding box center [948, 253] width 23 height 62
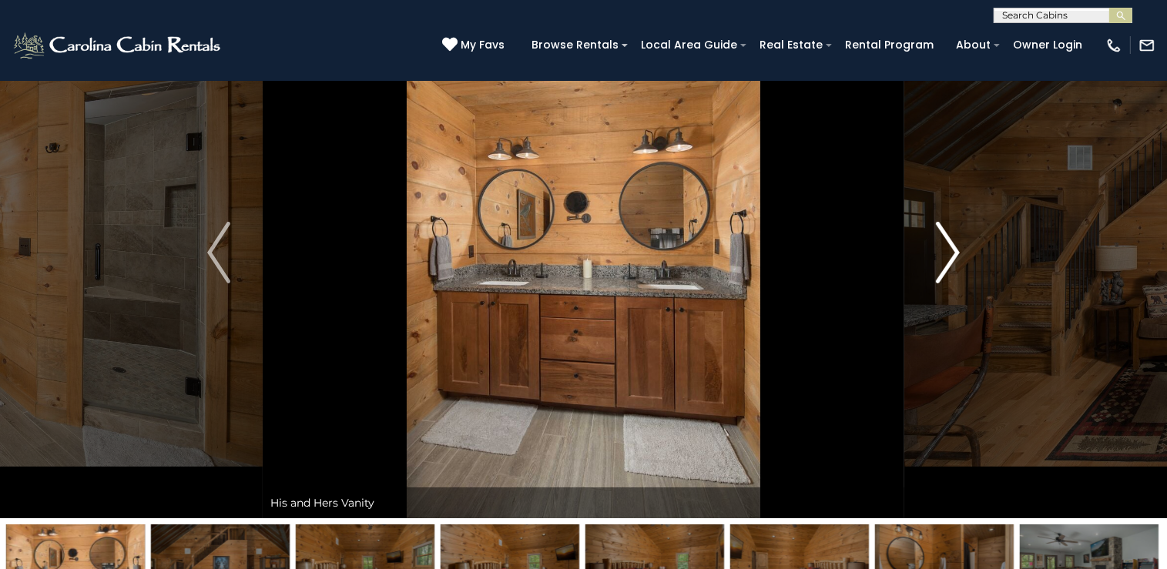
click at [950, 260] on img "Next" at bounding box center [948, 253] width 23 height 62
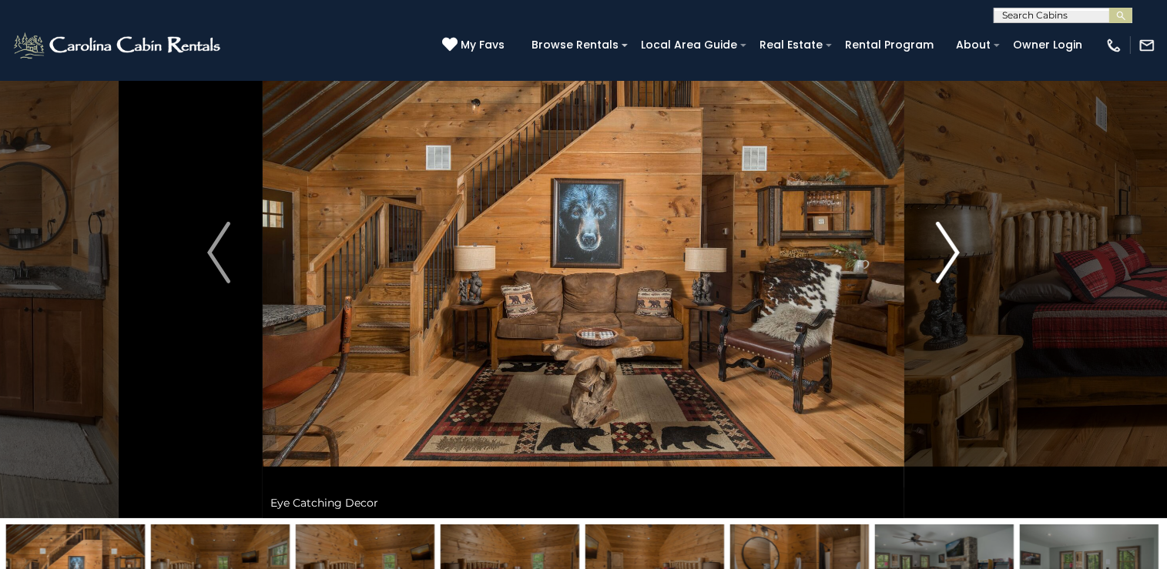
click at [950, 260] on img "Next" at bounding box center [948, 253] width 23 height 62
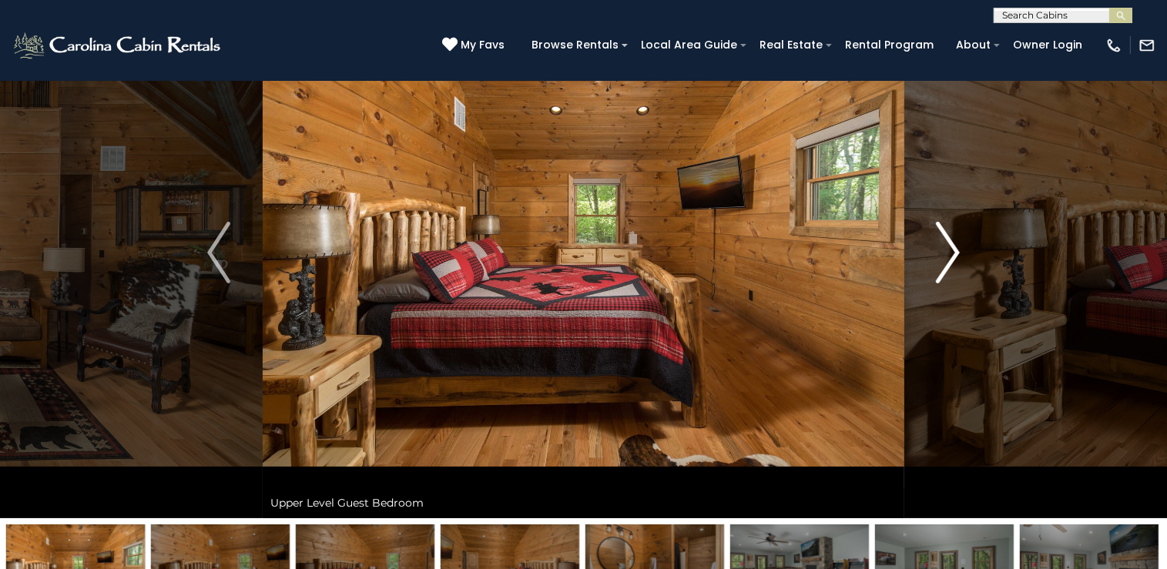
click at [950, 260] on img "Next" at bounding box center [948, 253] width 23 height 62
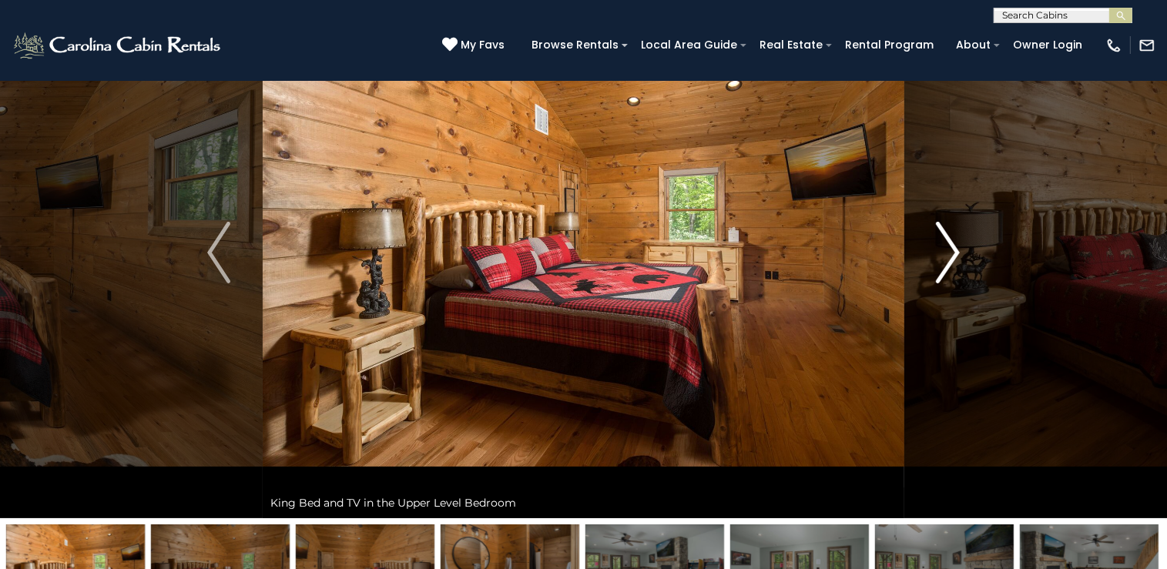
click at [950, 260] on img "Next" at bounding box center [948, 253] width 23 height 62
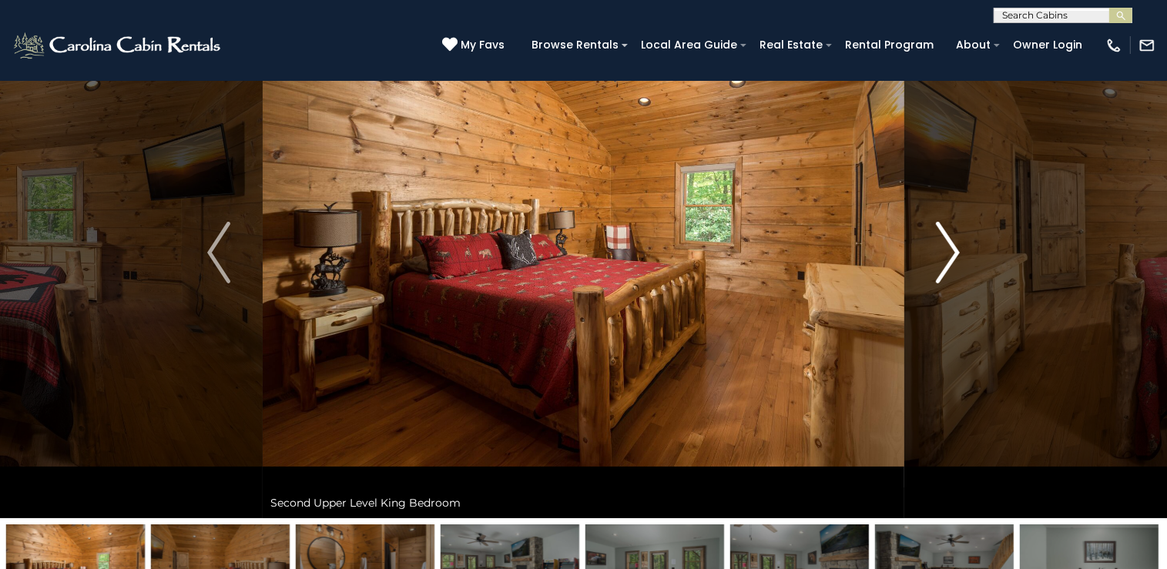
click at [950, 260] on img "Next" at bounding box center [948, 253] width 23 height 62
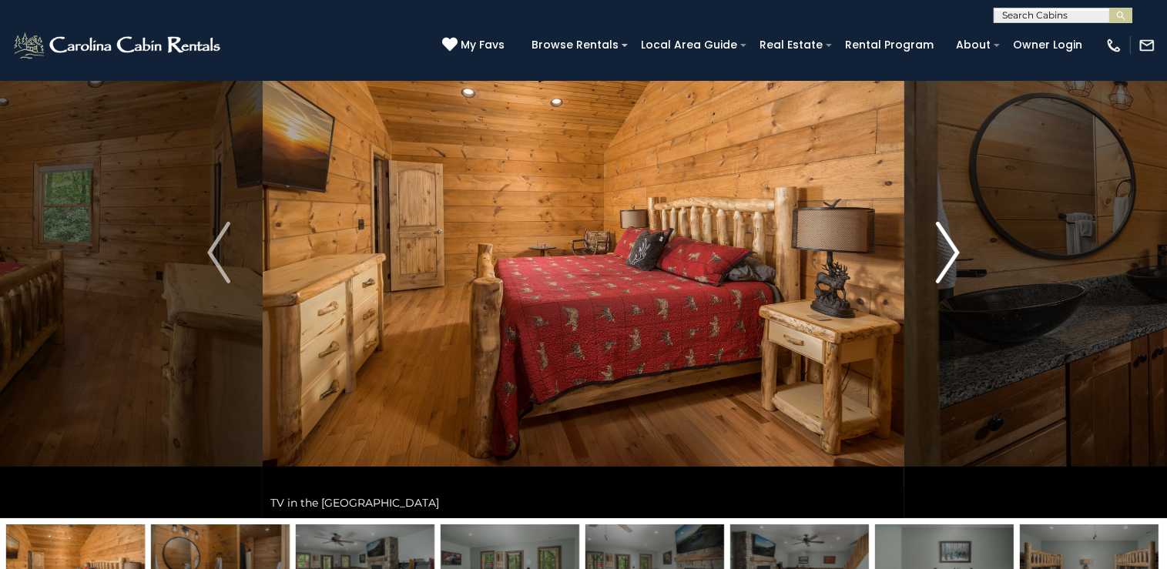
click at [950, 260] on img "Next" at bounding box center [948, 253] width 23 height 62
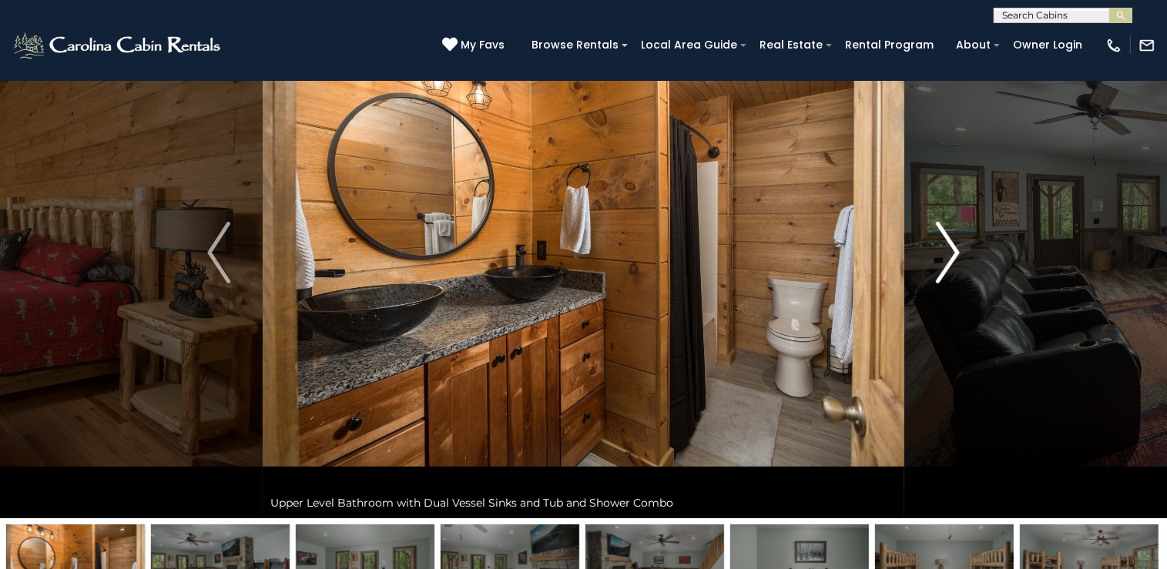
click at [950, 260] on img "Next" at bounding box center [948, 253] width 23 height 62
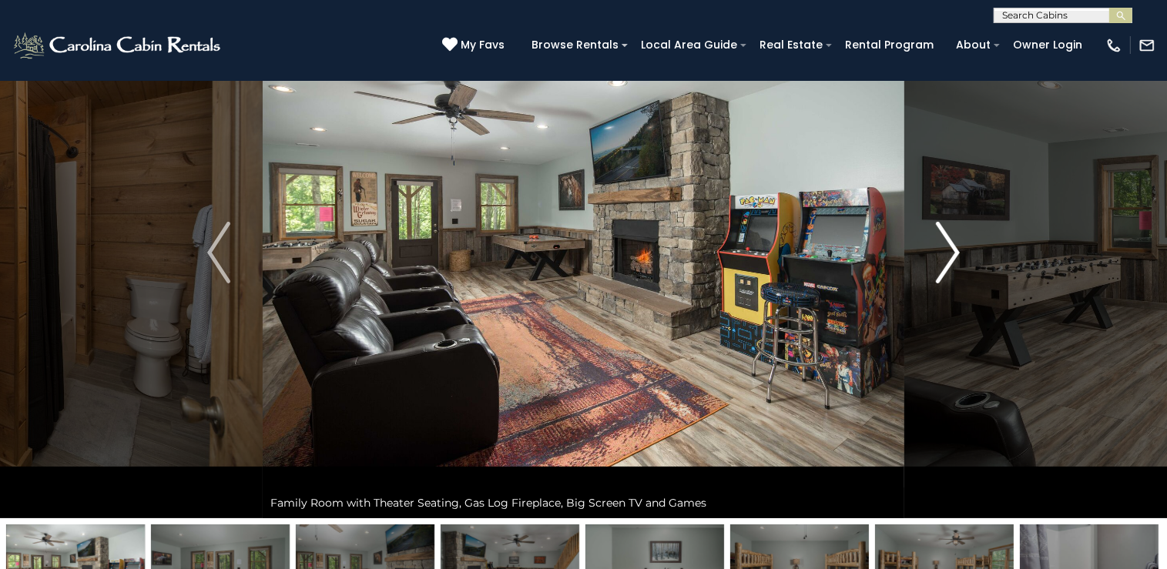
click at [950, 260] on img "Next" at bounding box center [948, 253] width 23 height 62
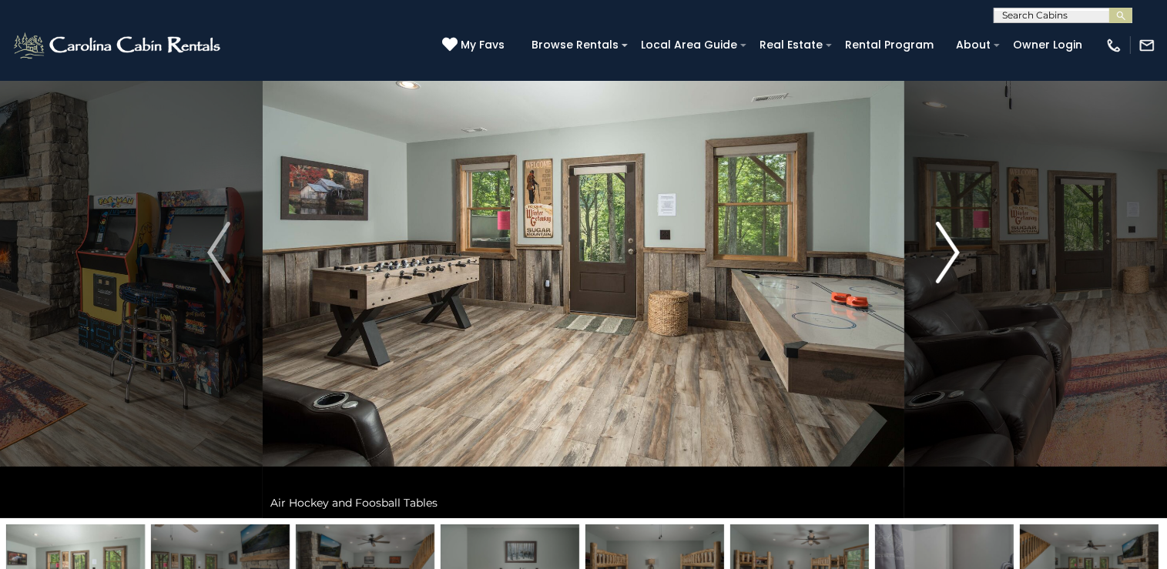
click at [950, 260] on img "Next" at bounding box center [948, 253] width 23 height 62
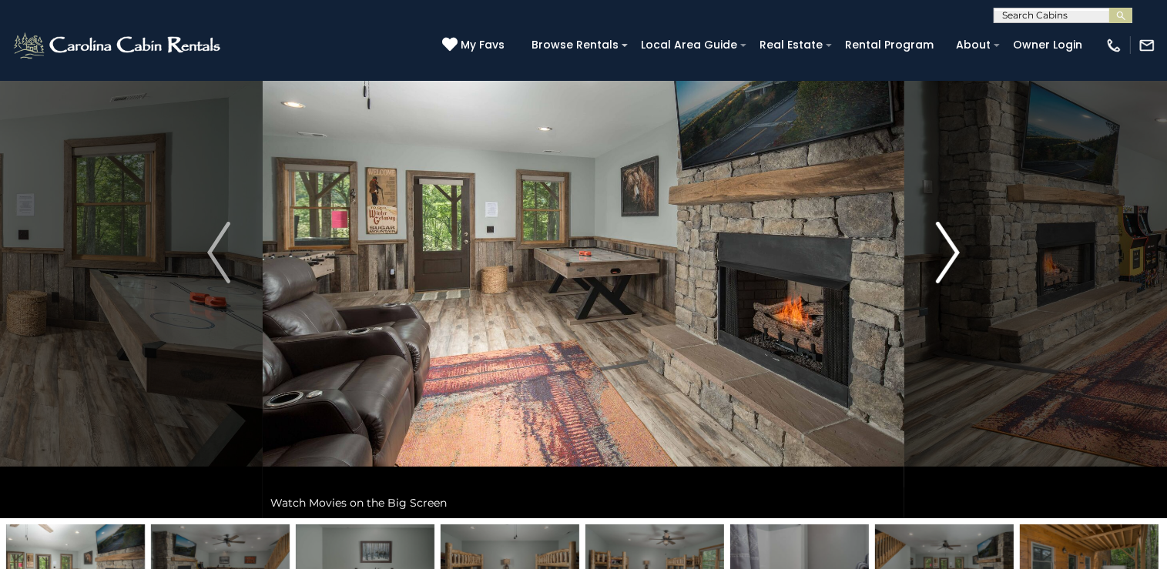
click at [950, 260] on img "Next" at bounding box center [948, 253] width 23 height 62
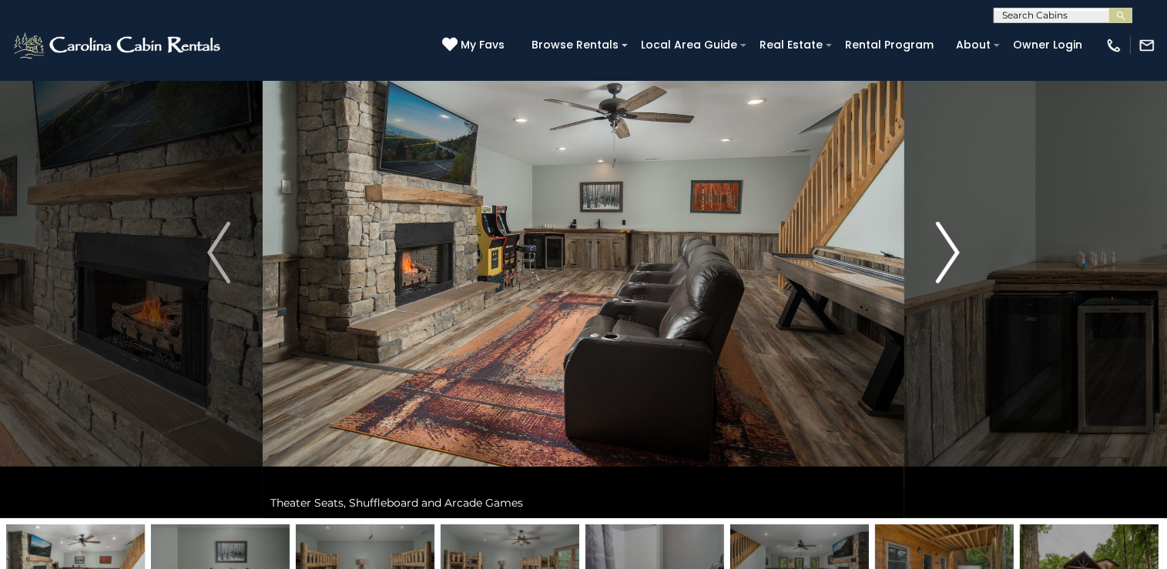
click at [950, 260] on img "Next" at bounding box center [948, 253] width 23 height 62
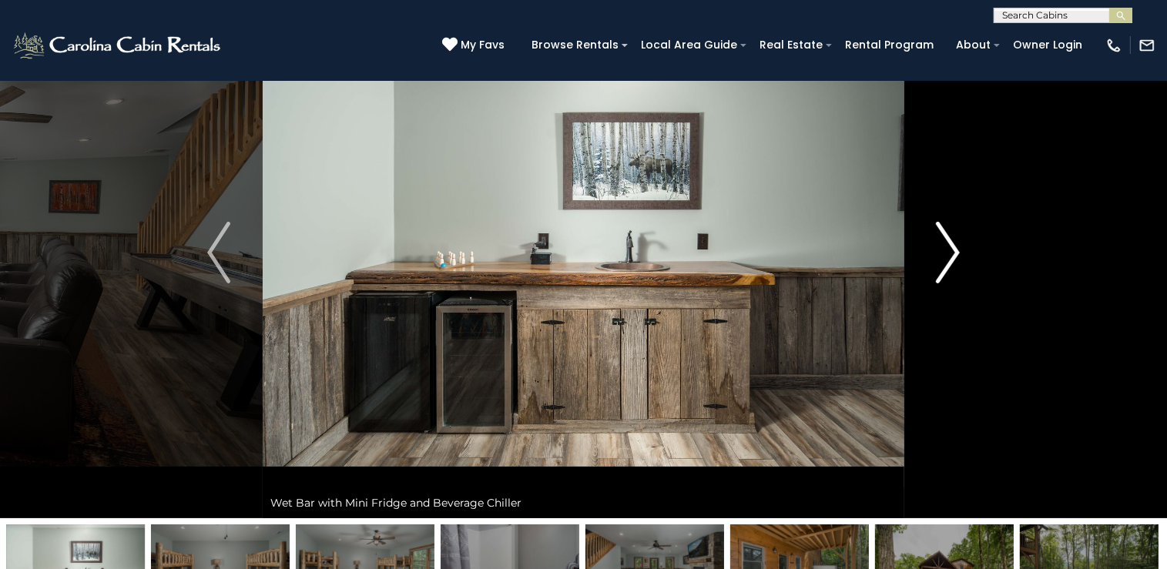
click at [950, 260] on img "Next" at bounding box center [948, 253] width 23 height 62
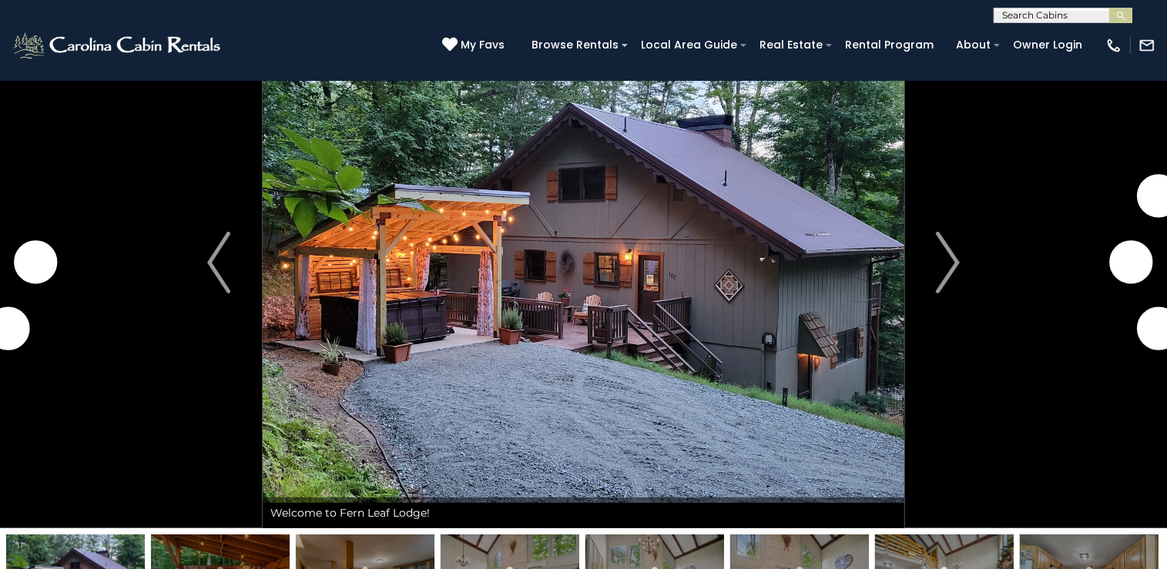
scroll to position [77, 0]
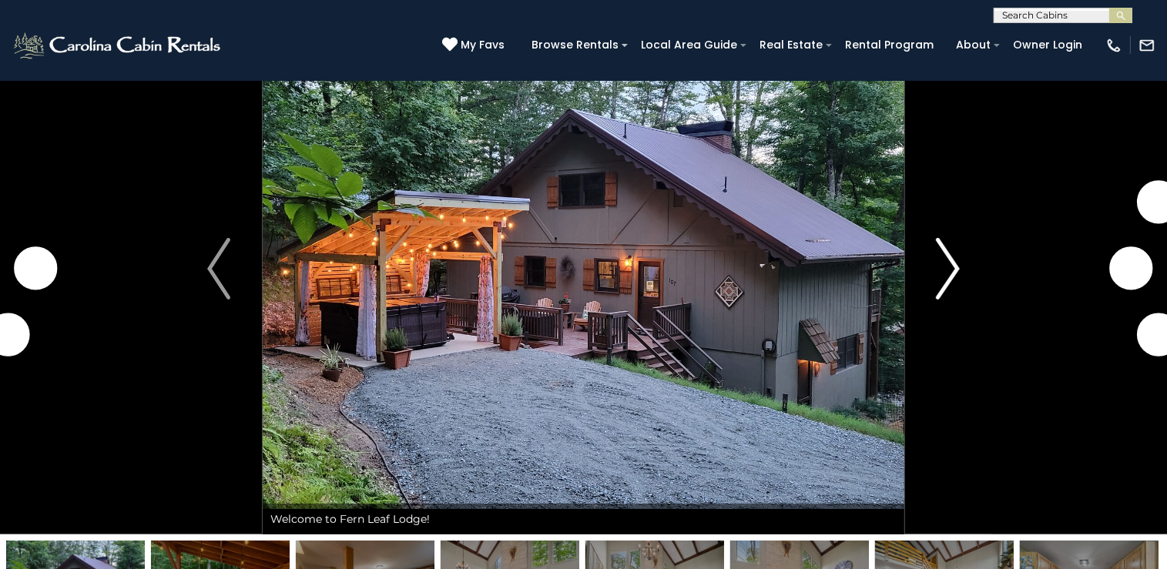
click at [950, 271] on img "Next" at bounding box center [948, 269] width 23 height 62
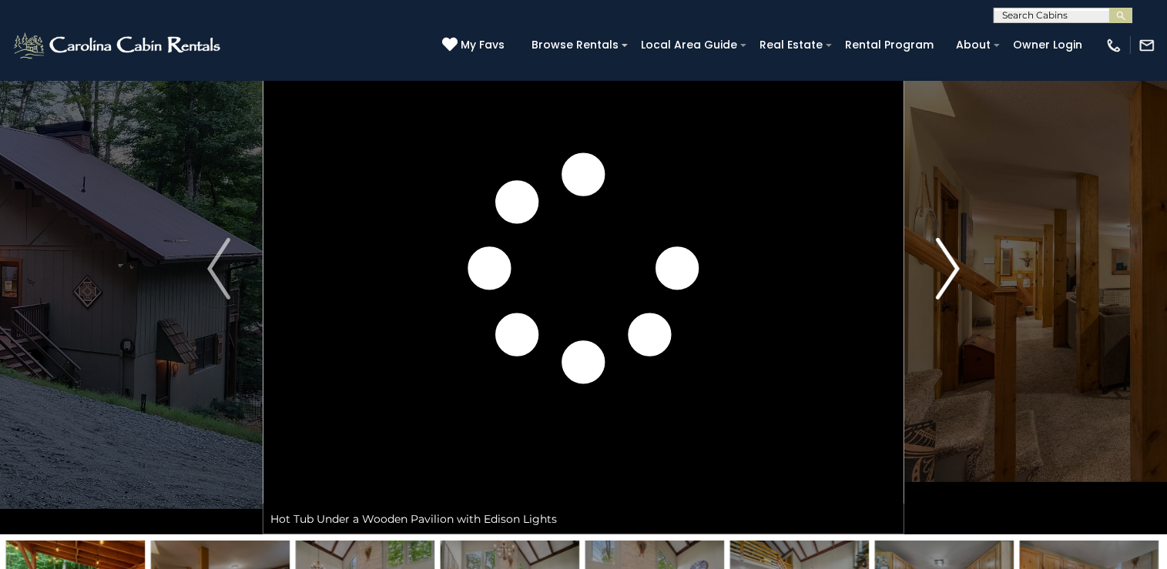
click at [950, 271] on img "Next" at bounding box center [948, 269] width 23 height 62
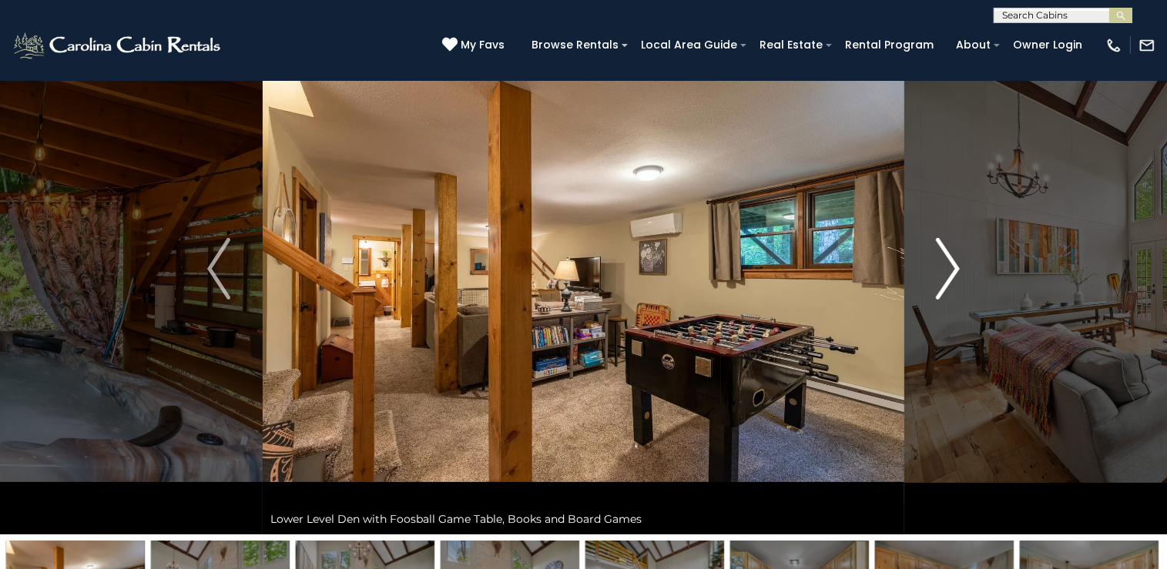
click at [950, 271] on img "Next" at bounding box center [948, 269] width 23 height 62
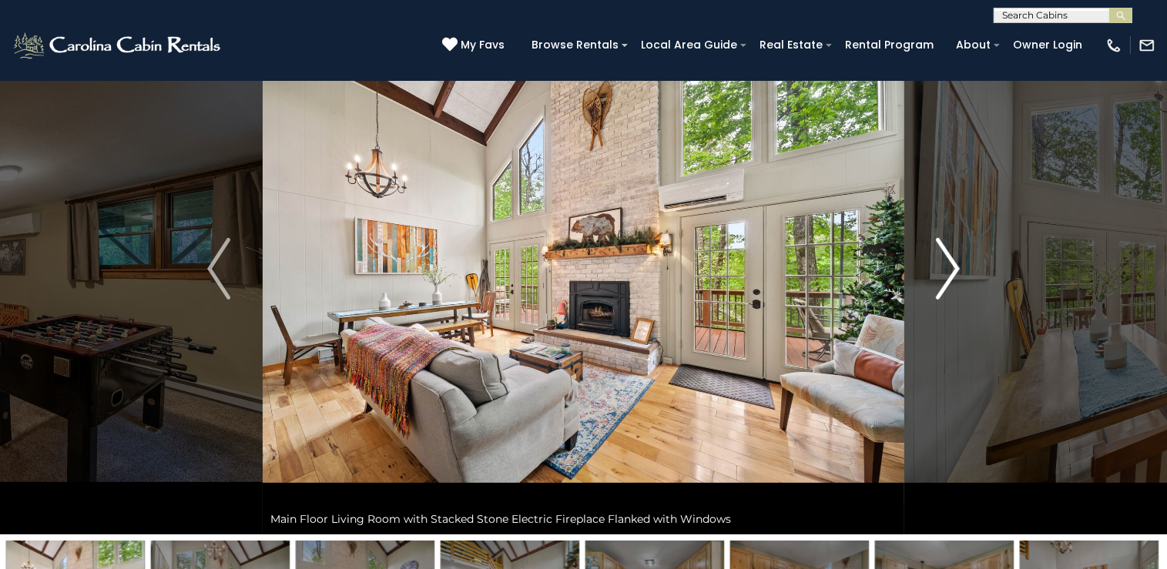
click at [950, 271] on img "Next" at bounding box center [948, 269] width 23 height 62
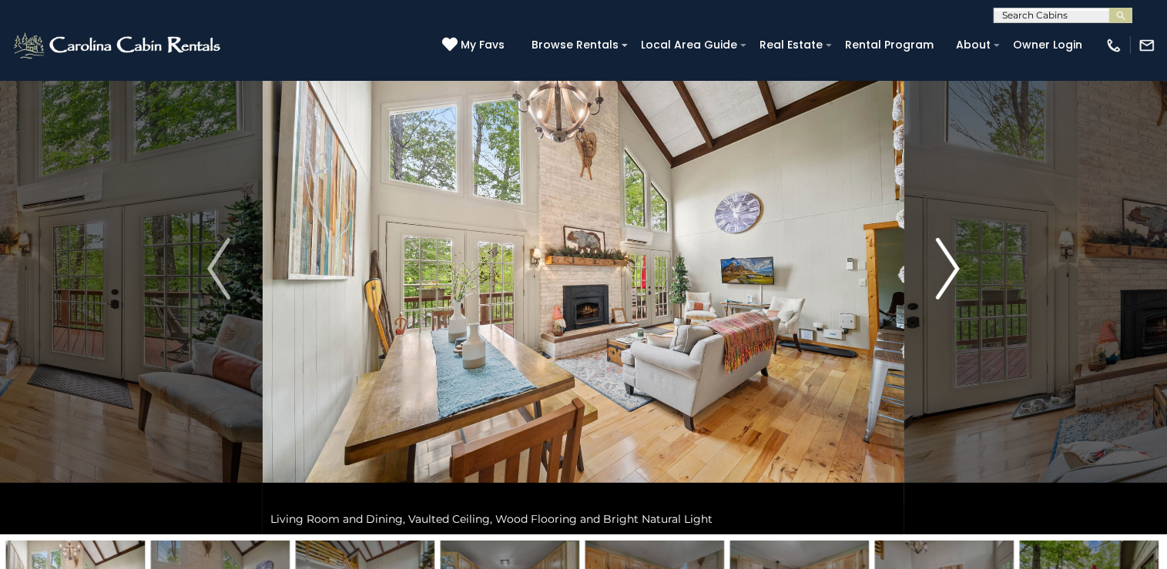
click at [950, 271] on img "Next" at bounding box center [948, 269] width 23 height 62
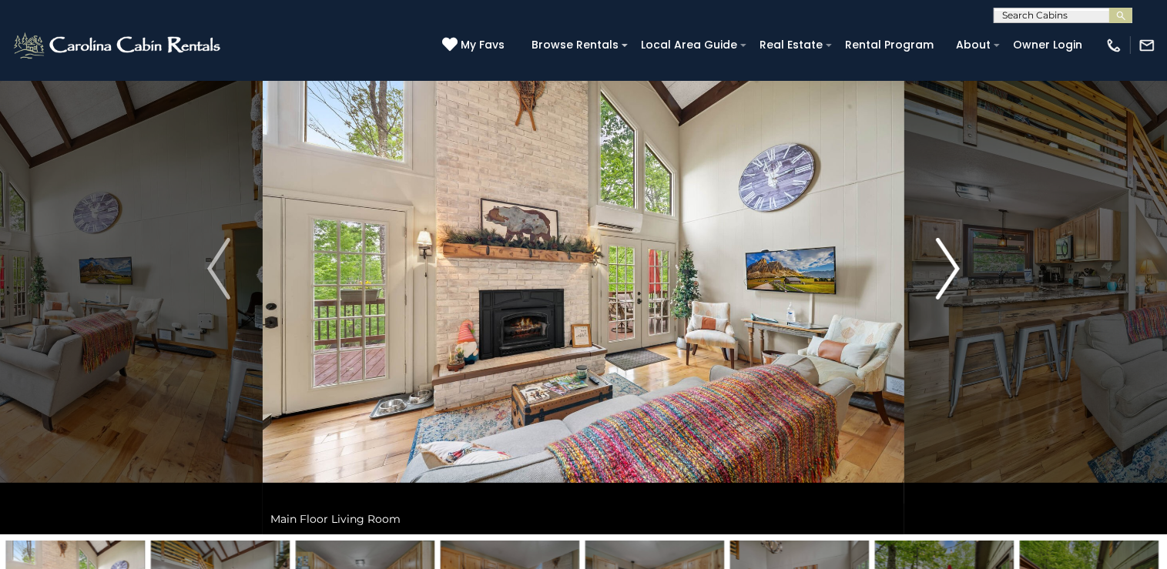
click at [950, 271] on img "Next" at bounding box center [948, 269] width 23 height 62
